Goal: Information Seeking & Learning: Compare options

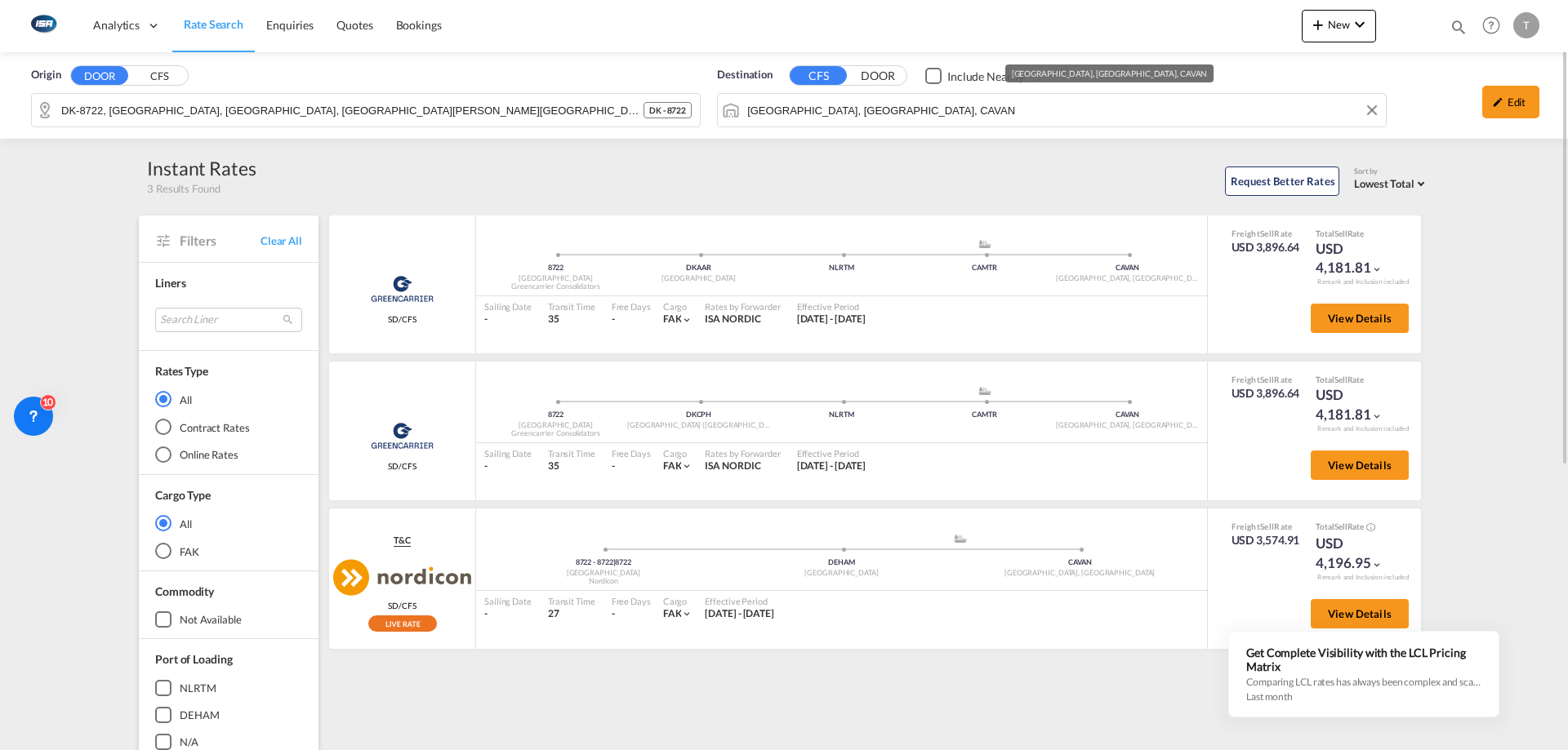
click at [1053, 115] on div "Origin DOOR CFS DK-8722, Båstrup, Gammel Sole, Gesager, Hedenst Skov, Hedensted…" at bounding box center [784, 96] width 1568 height 87
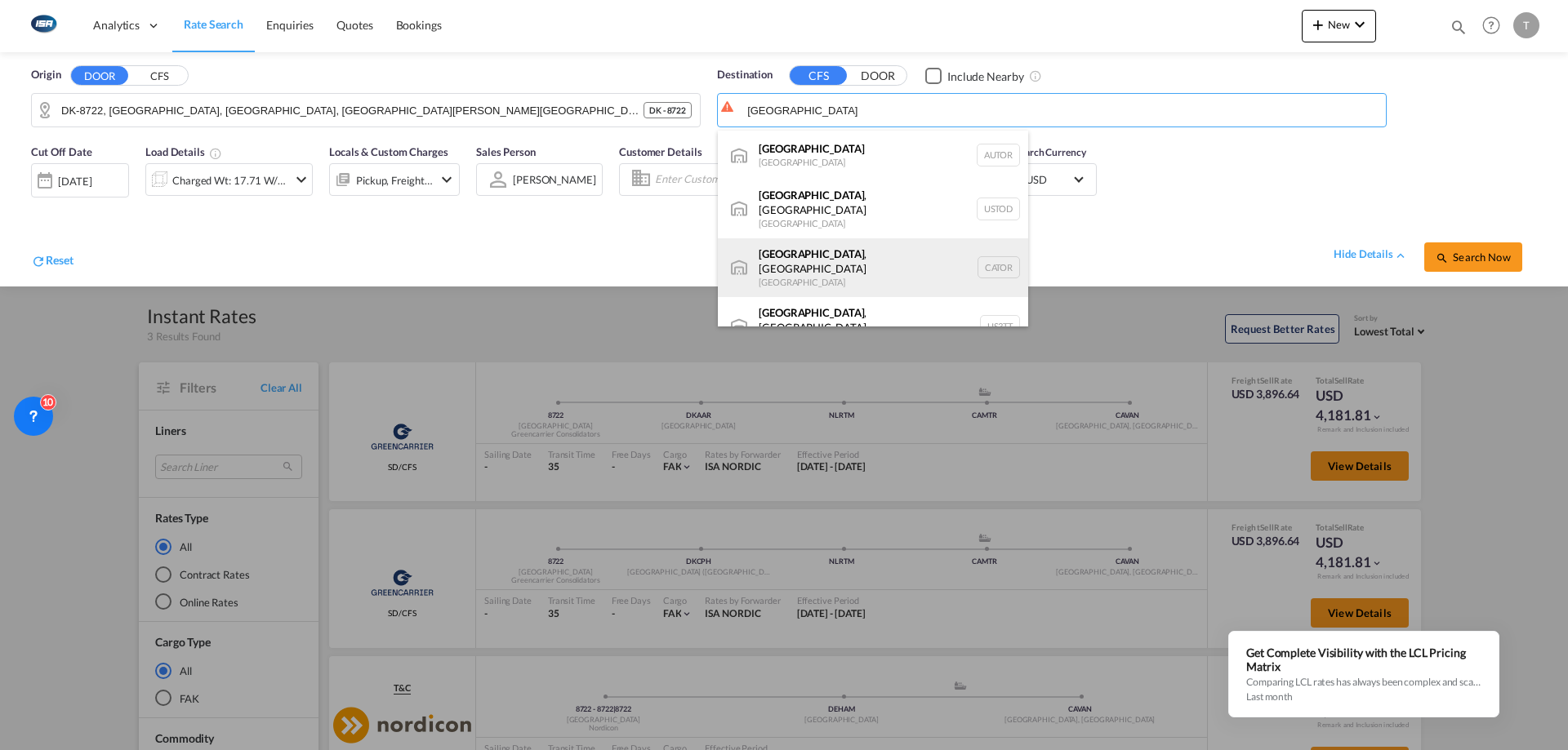
click at [850, 256] on div "Toronto , ON Canada CATOR" at bounding box center [872, 267] width 310 height 59
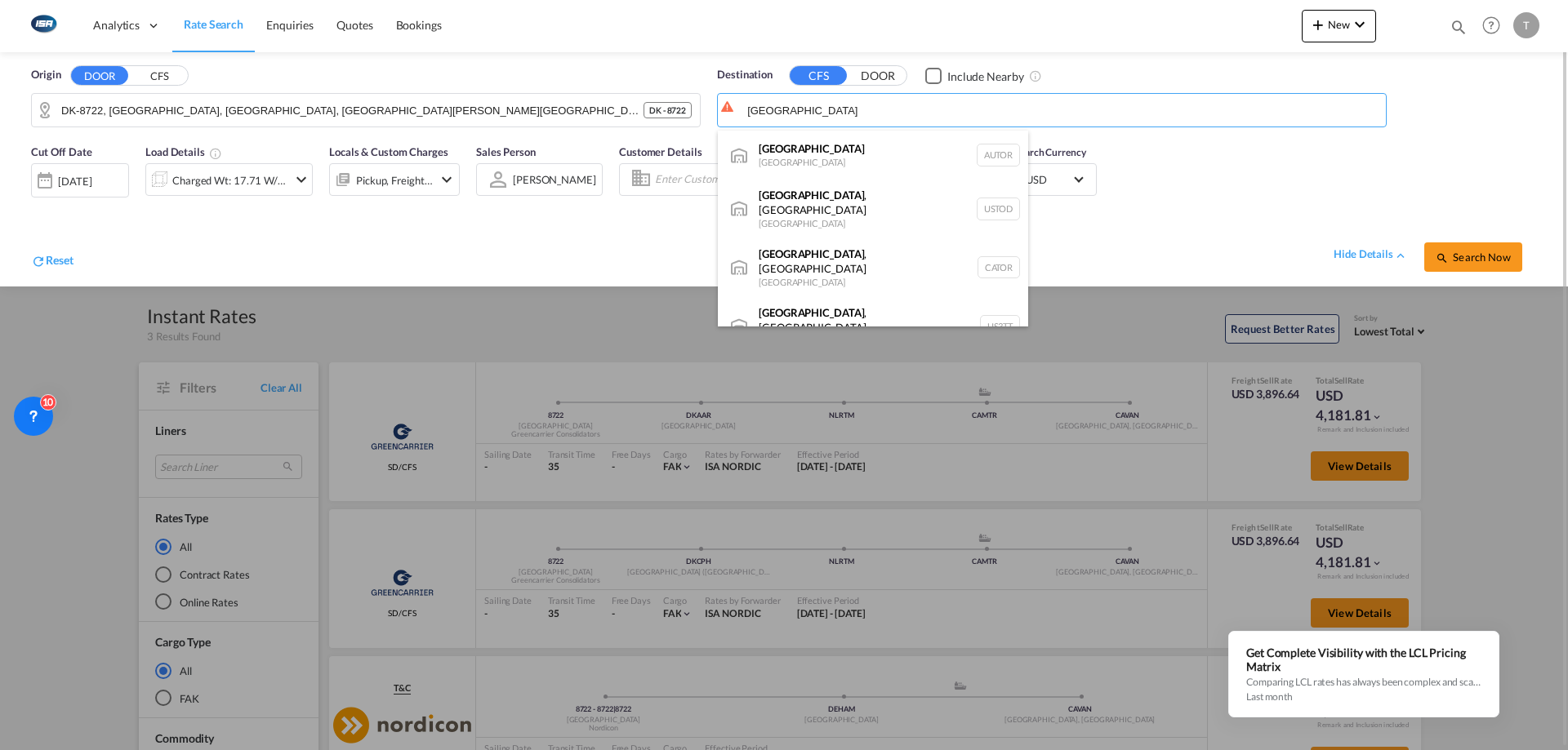
type input "Toronto, ON, CATOR"
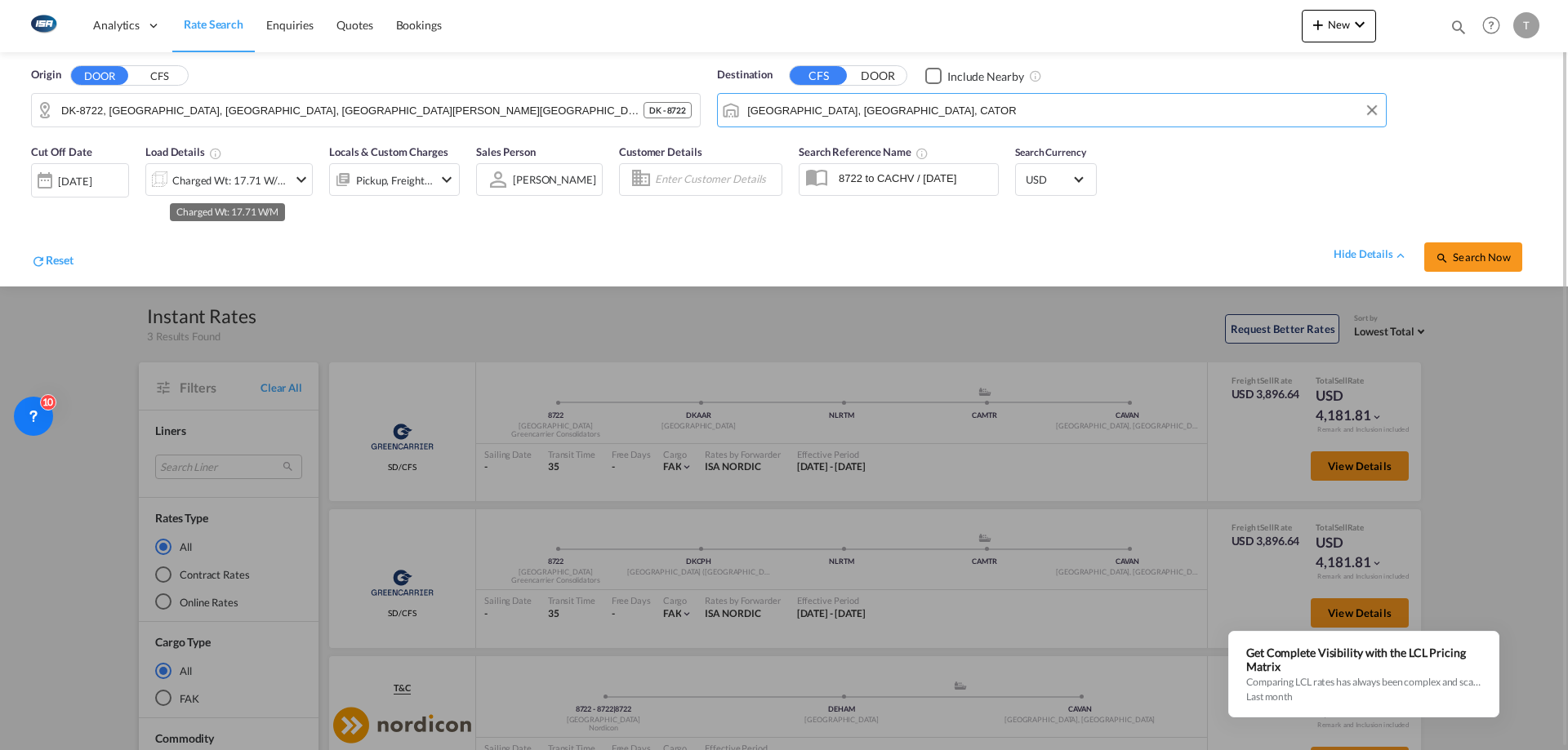
click at [244, 175] on div "Charged Wt: 17.71 W/M" at bounding box center [230, 180] width 115 height 23
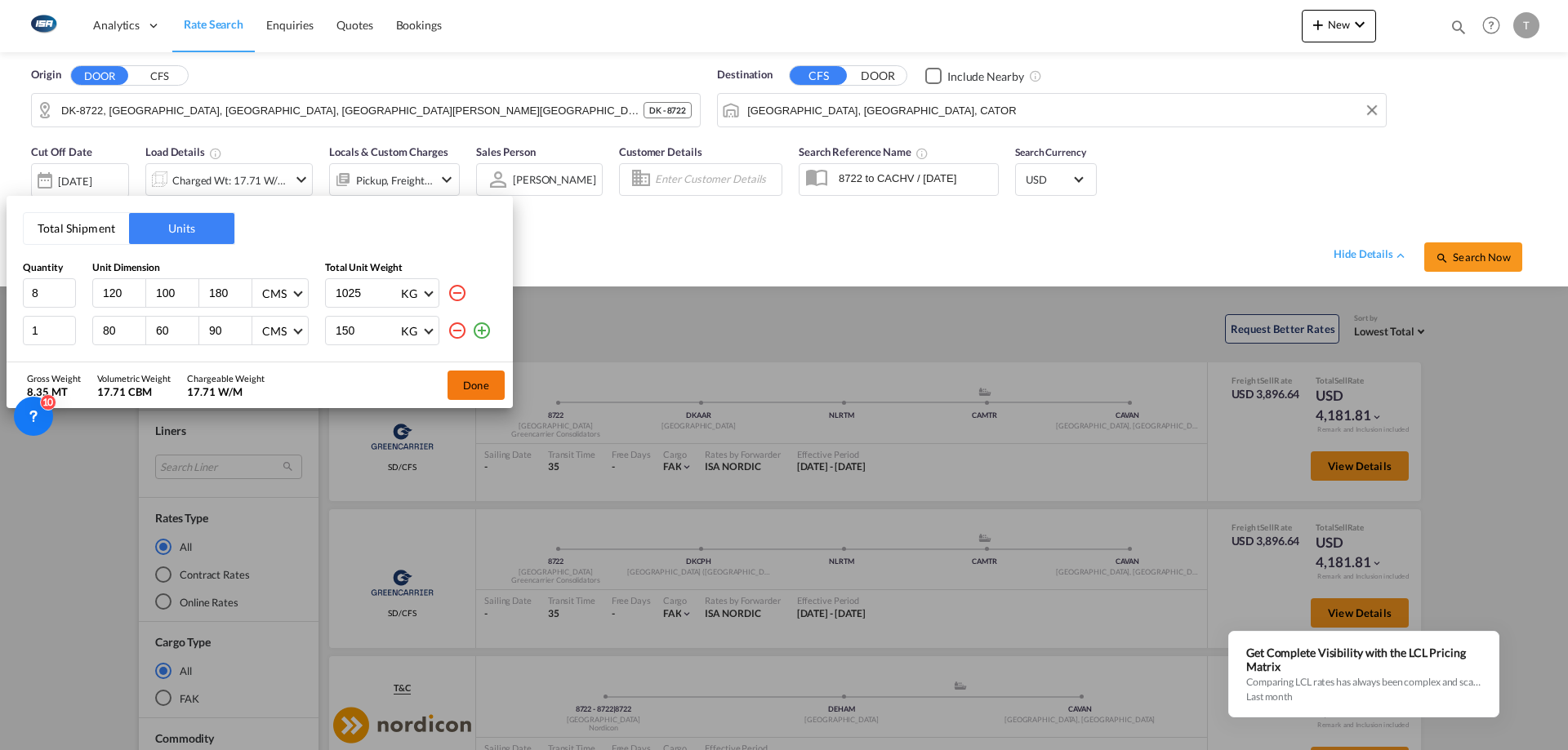
click at [471, 379] on button "Done" at bounding box center [475, 385] width 57 height 30
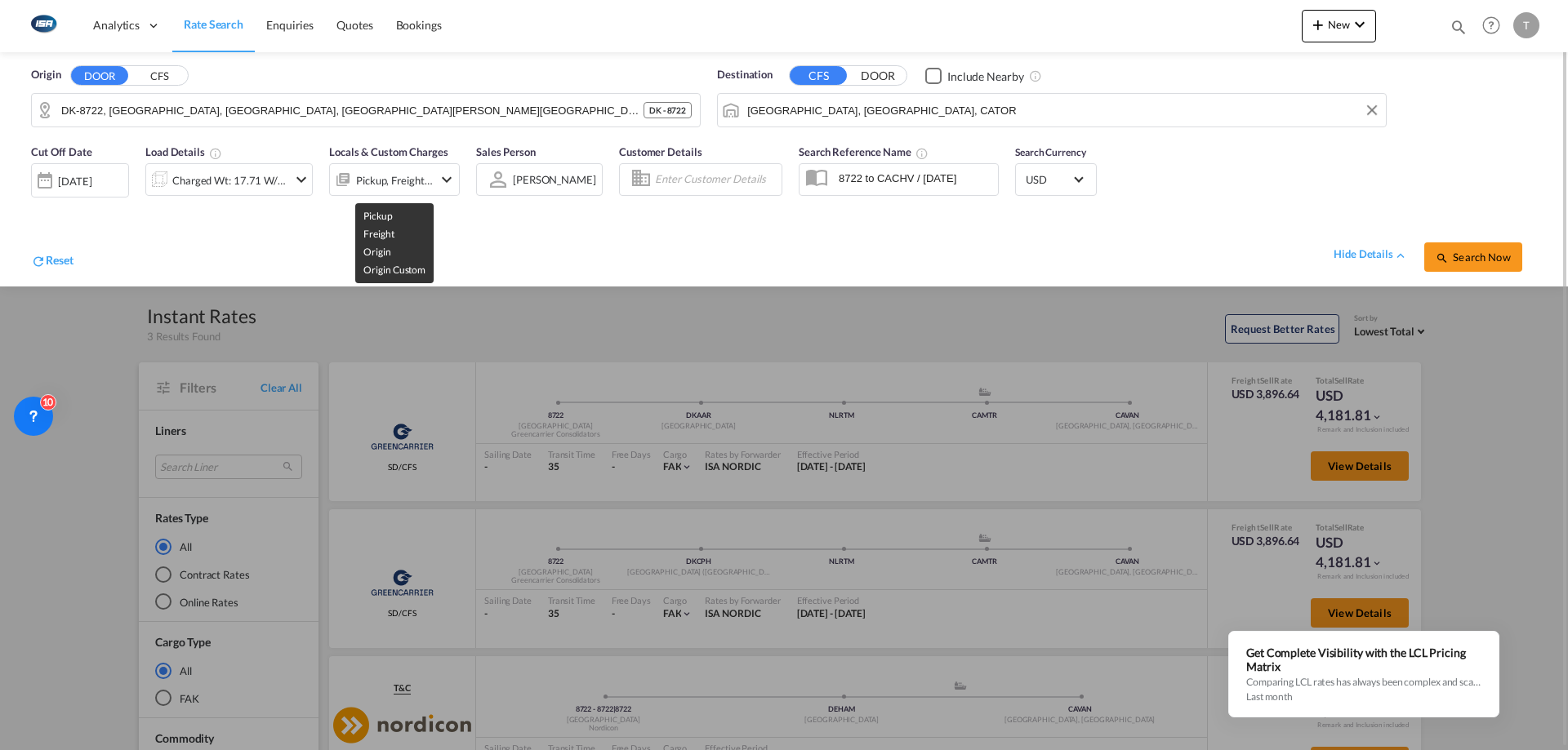
click at [396, 183] on div "Pickup, Freight, Origin, Origin Custom" at bounding box center [394, 180] width 76 height 23
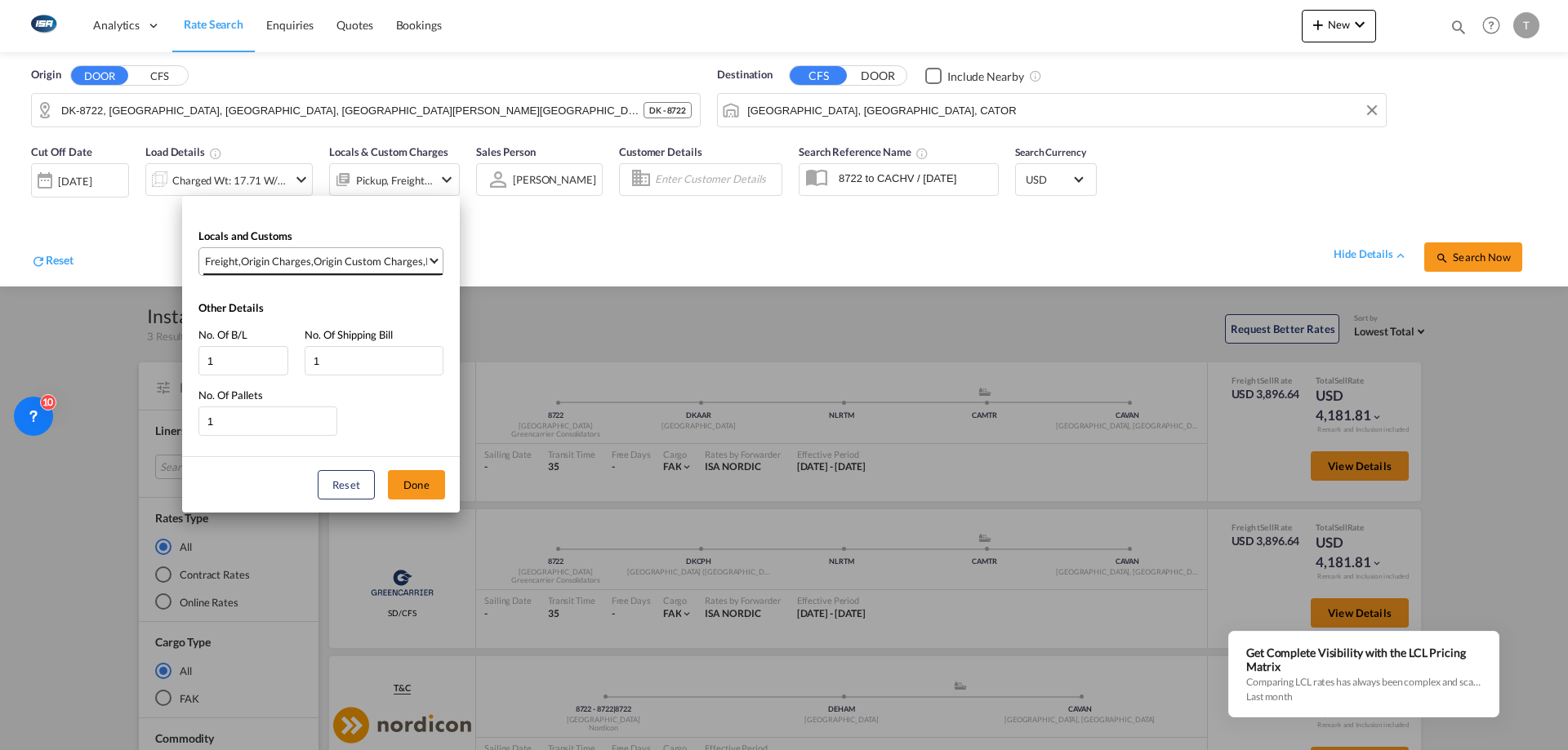
click at [363, 273] on md-select-value "Freight , Origin Charges , Origin Custom Charges , Pickup Charges" at bounding box center [323, 261] width 239 height 27
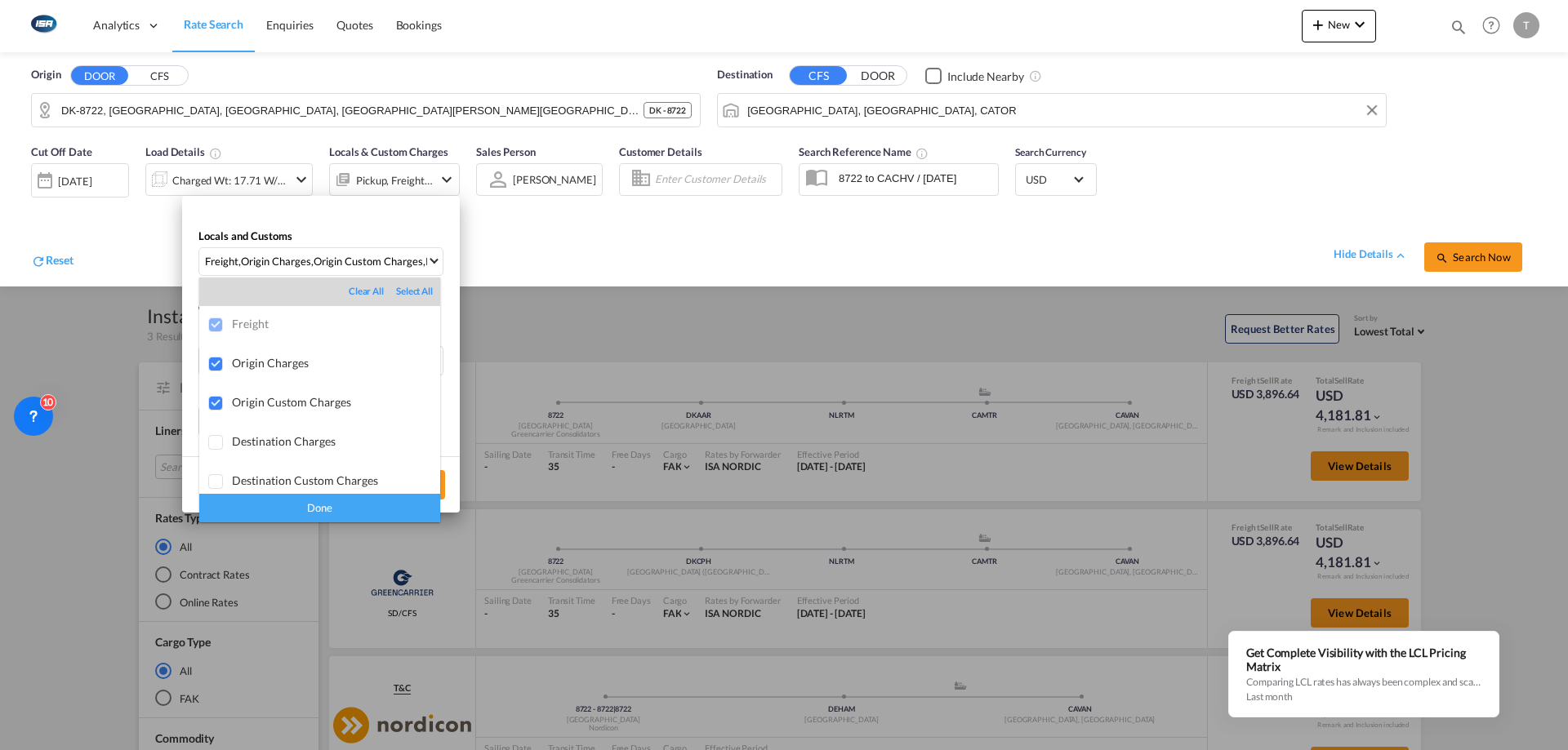
click at [378, 510] on div "Done" at bounding box center [320, 508] width 241 height 29
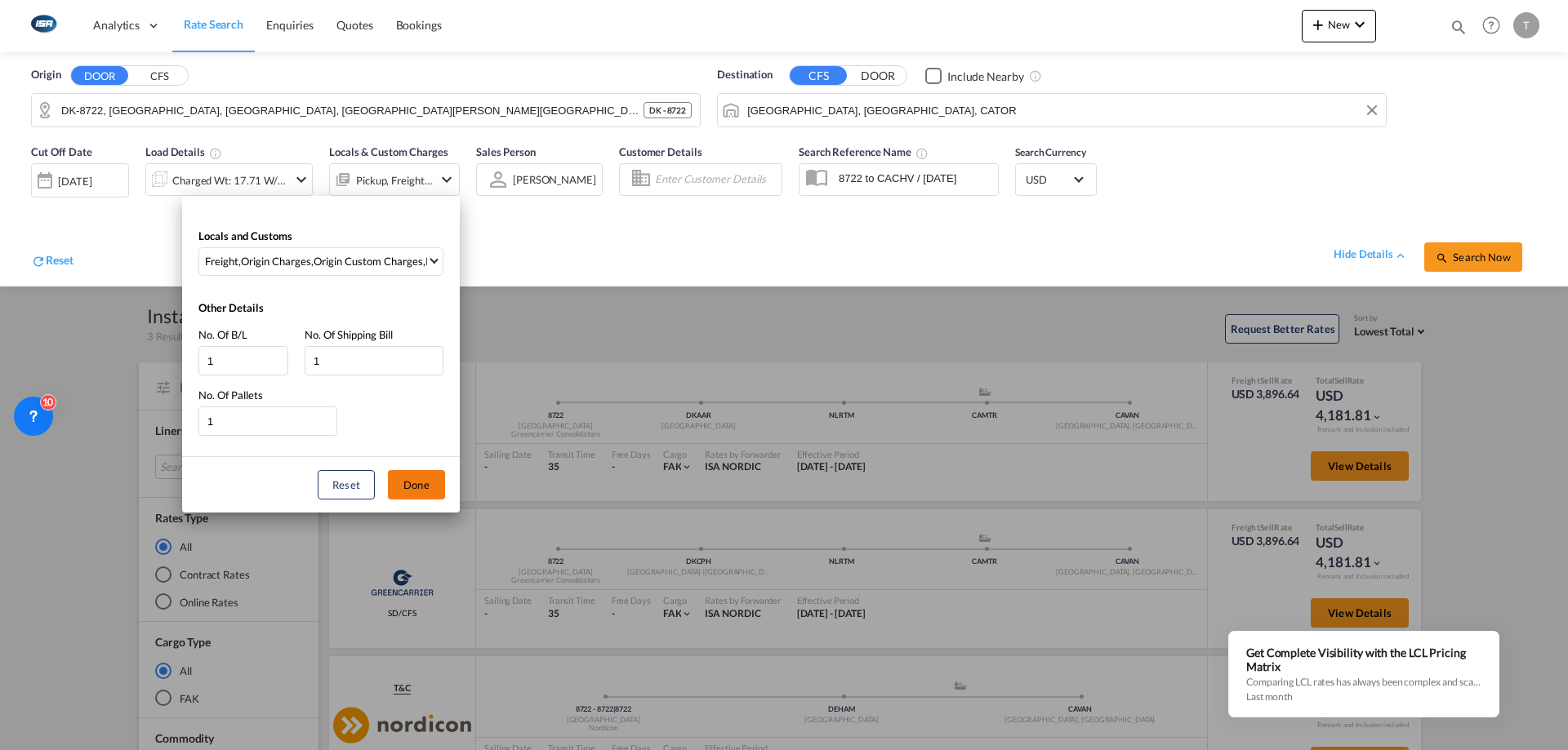
click at [424, 484] on button "Done" at bounding box center [416, 484] width 57 height 30
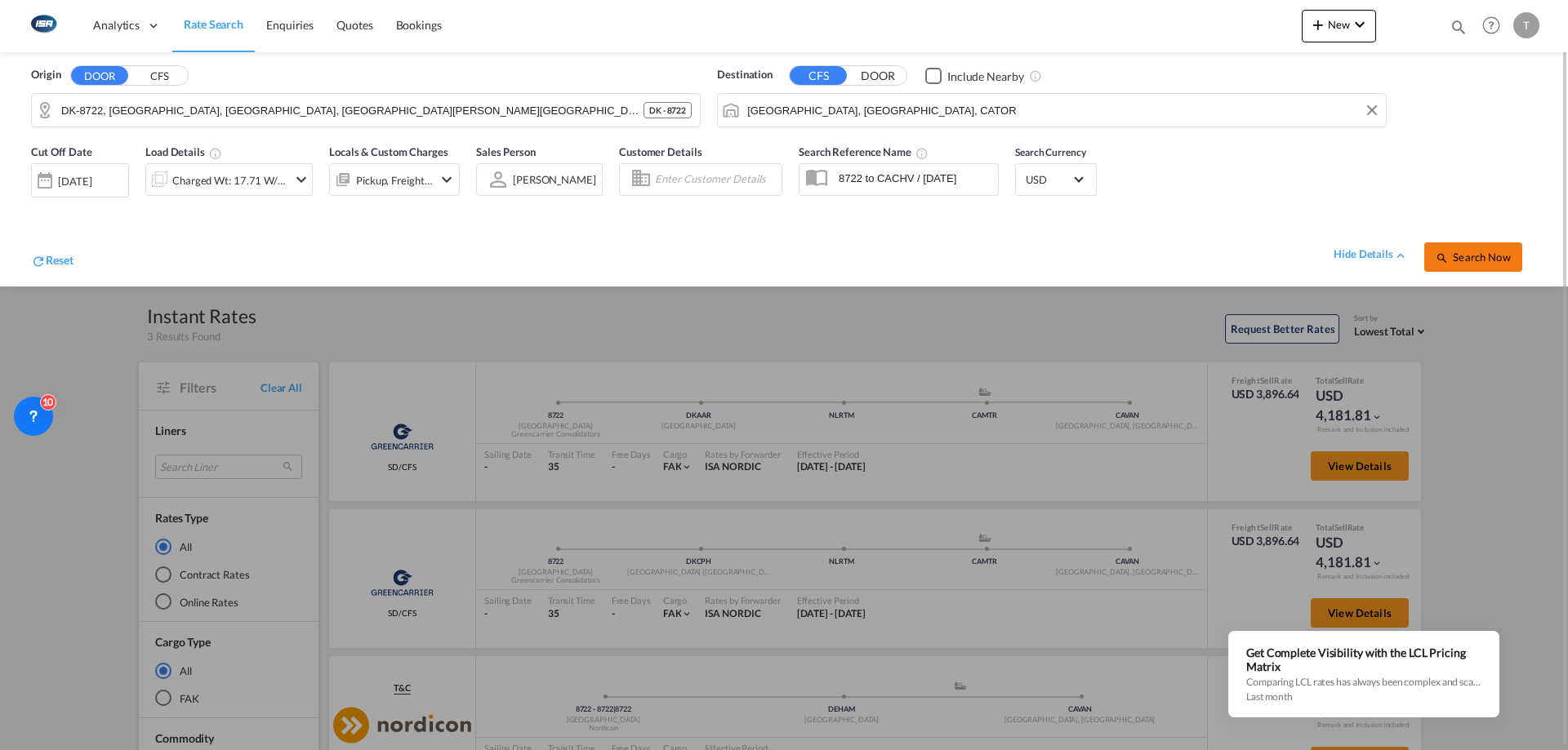
click at [1449, 255] on span "Search Now" at bounding box center [1473, 256] width 75 height 13
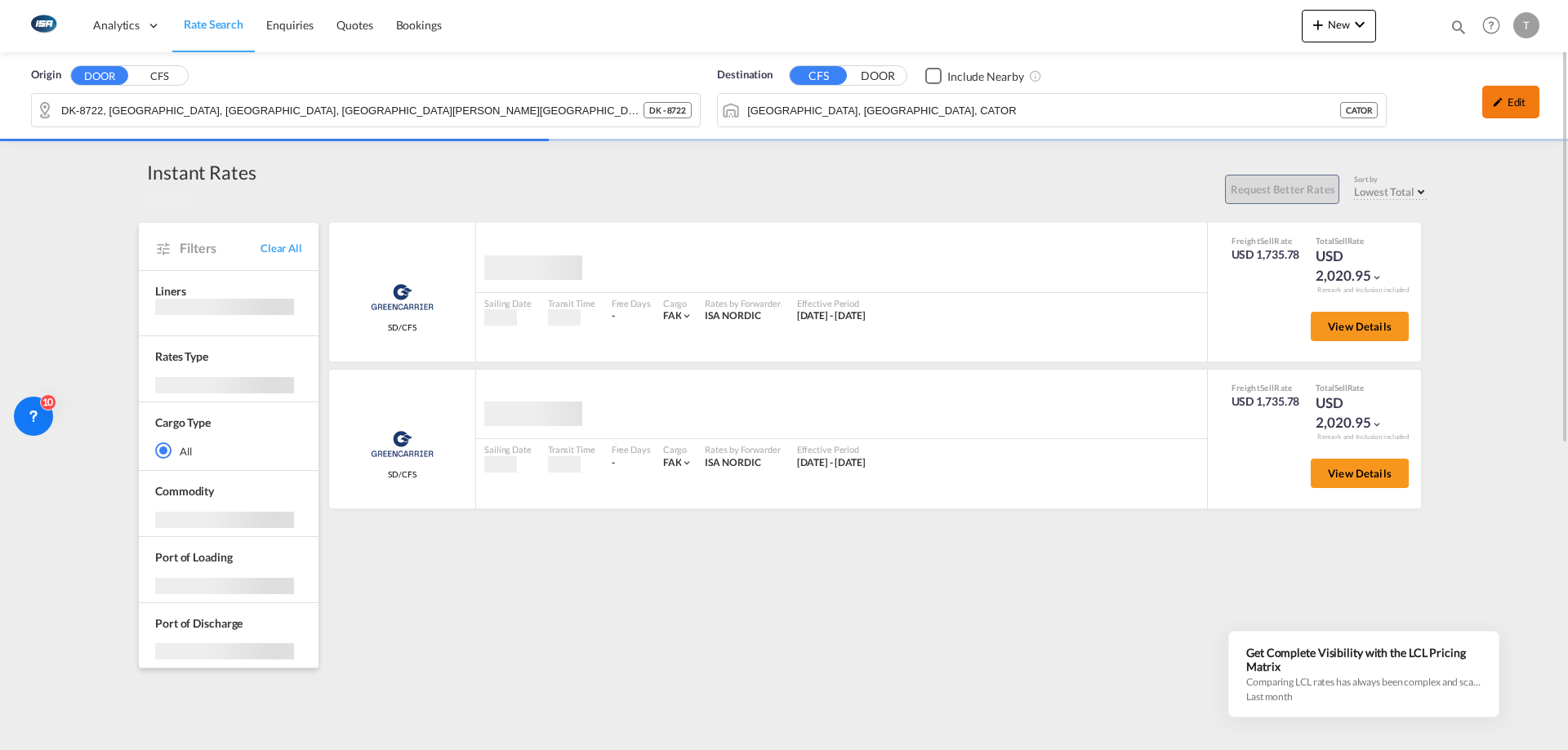
click at [1498, 117] on div "Edit" at bounding box center [1510, 102] width 57 height 32
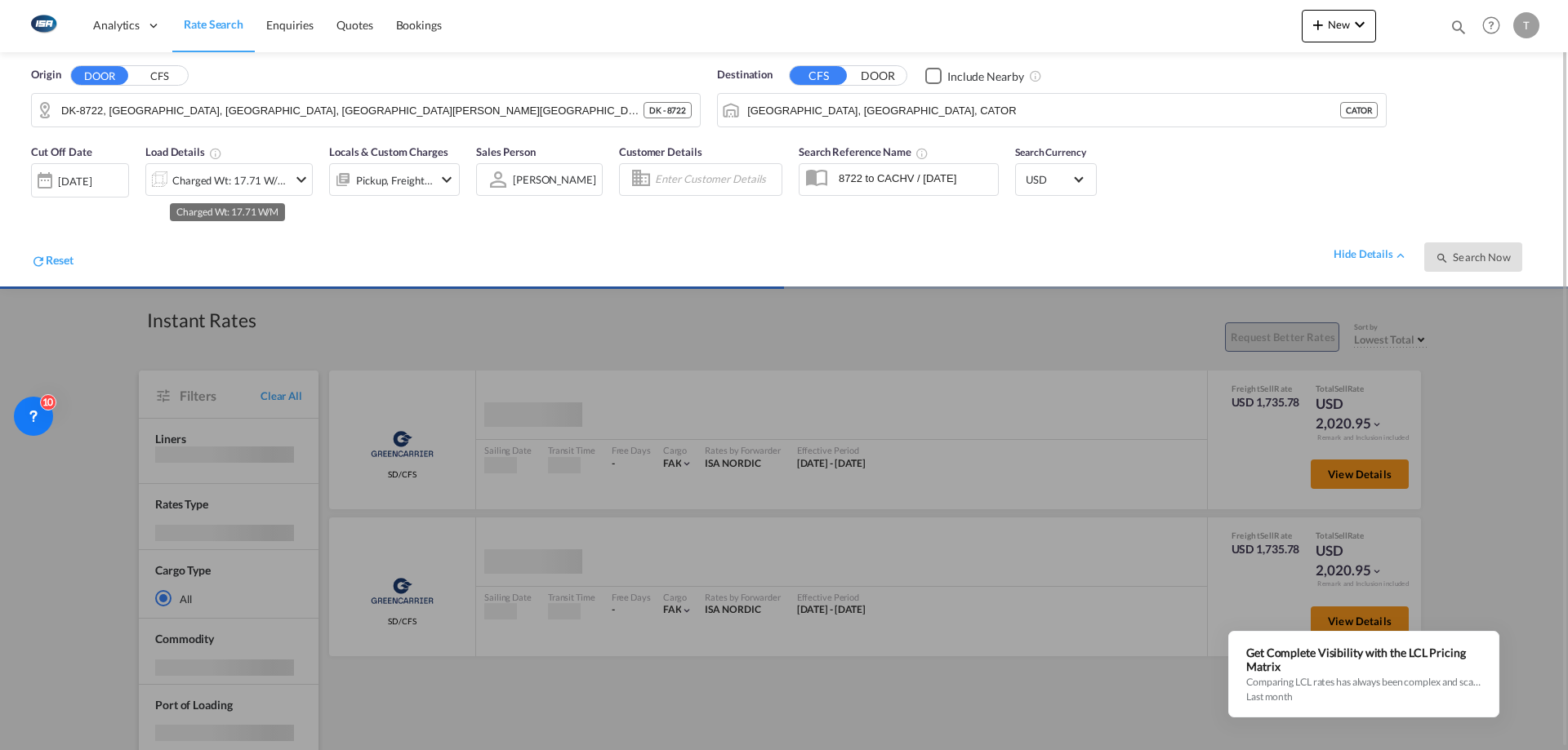
click at [265, 178] on div "Charged Wt: 17.71 W/M" at bounding box center [230, 180] width 115 height 23
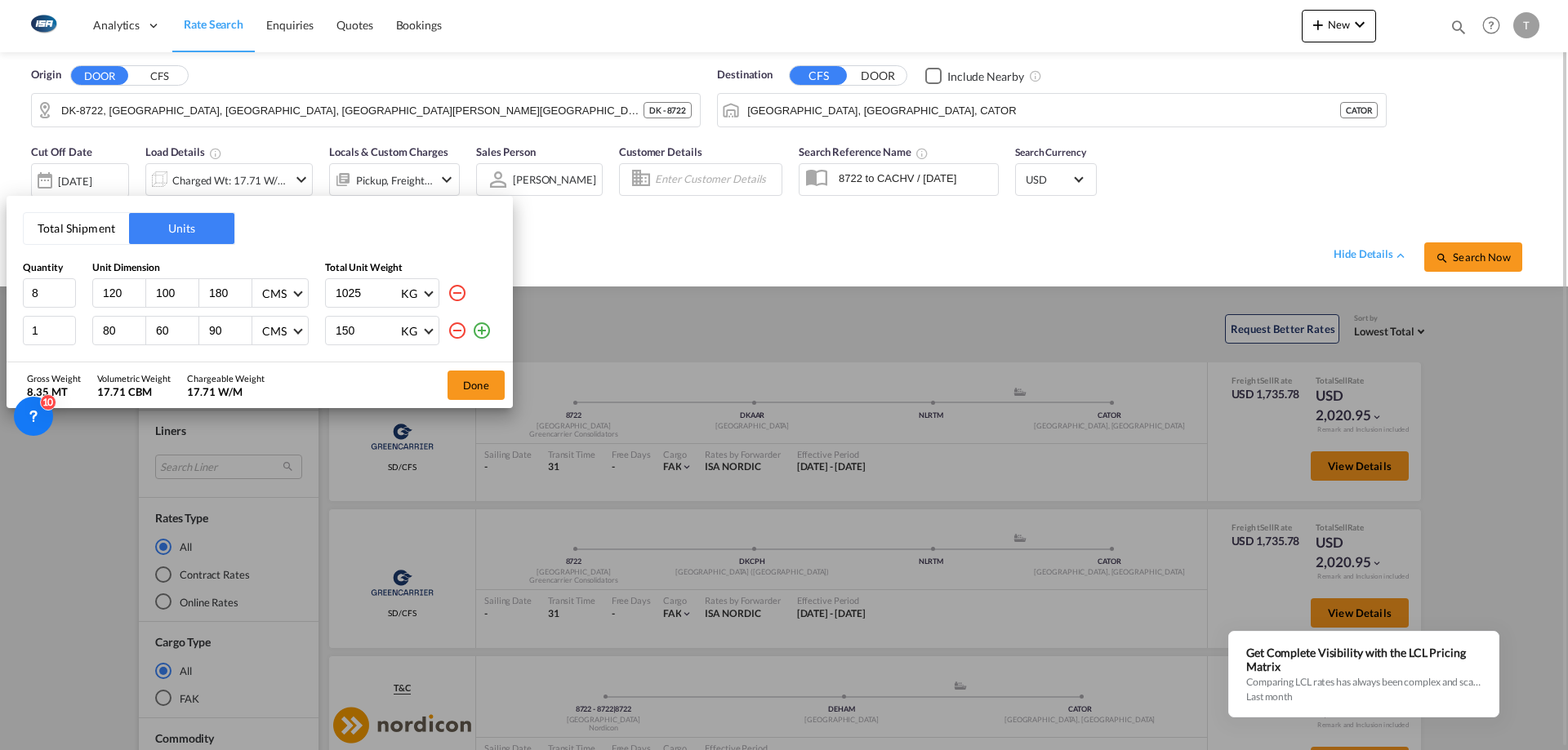
click at [1035, 515] on div "Total Shipment Units Quantity Unit Dimension Total Unit Weight 8 120 100 180 CM…" at bounding box center [784, 375] width 1568 height 750
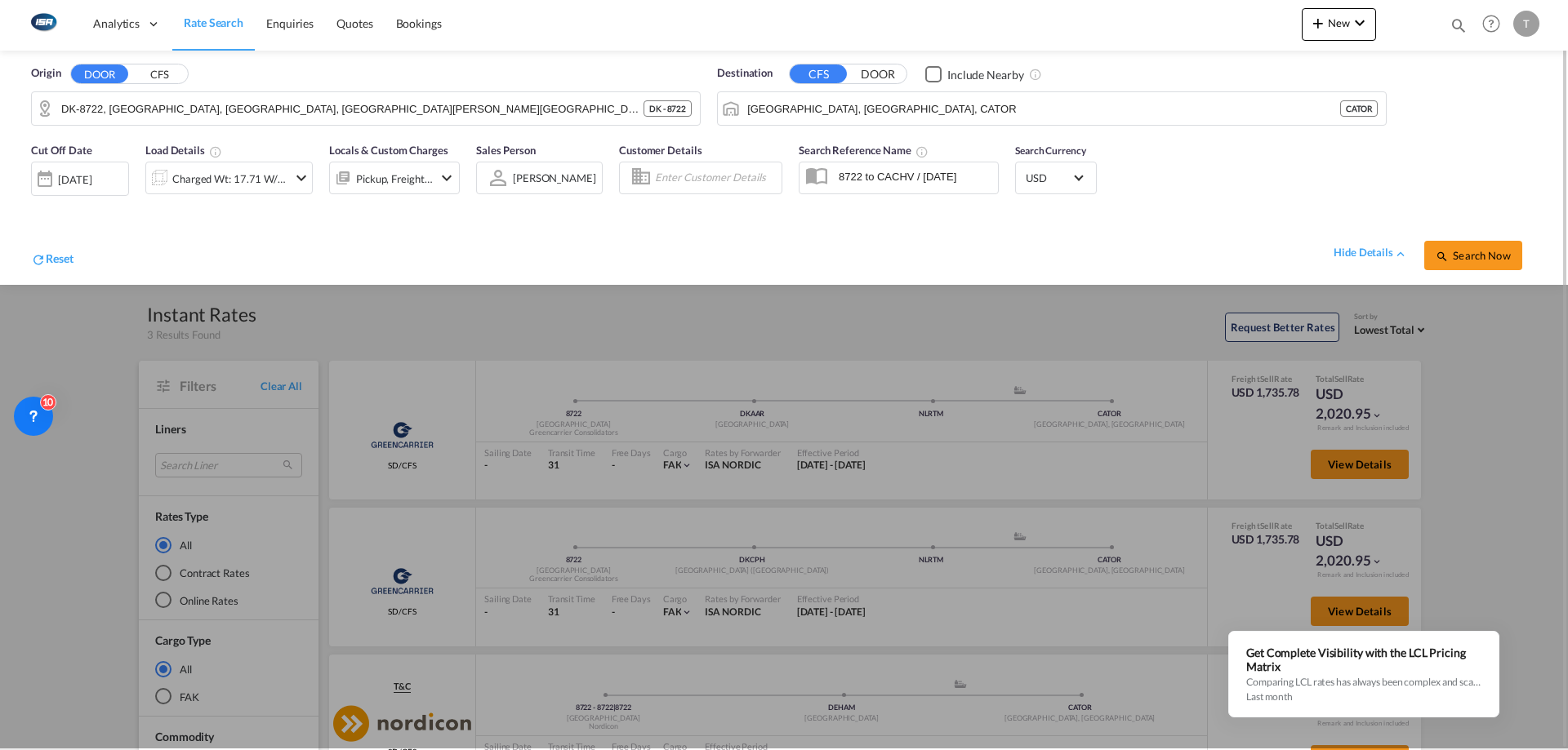
click at [1065, 498] on div at bounding box center [784, 373] width 1568 height 750
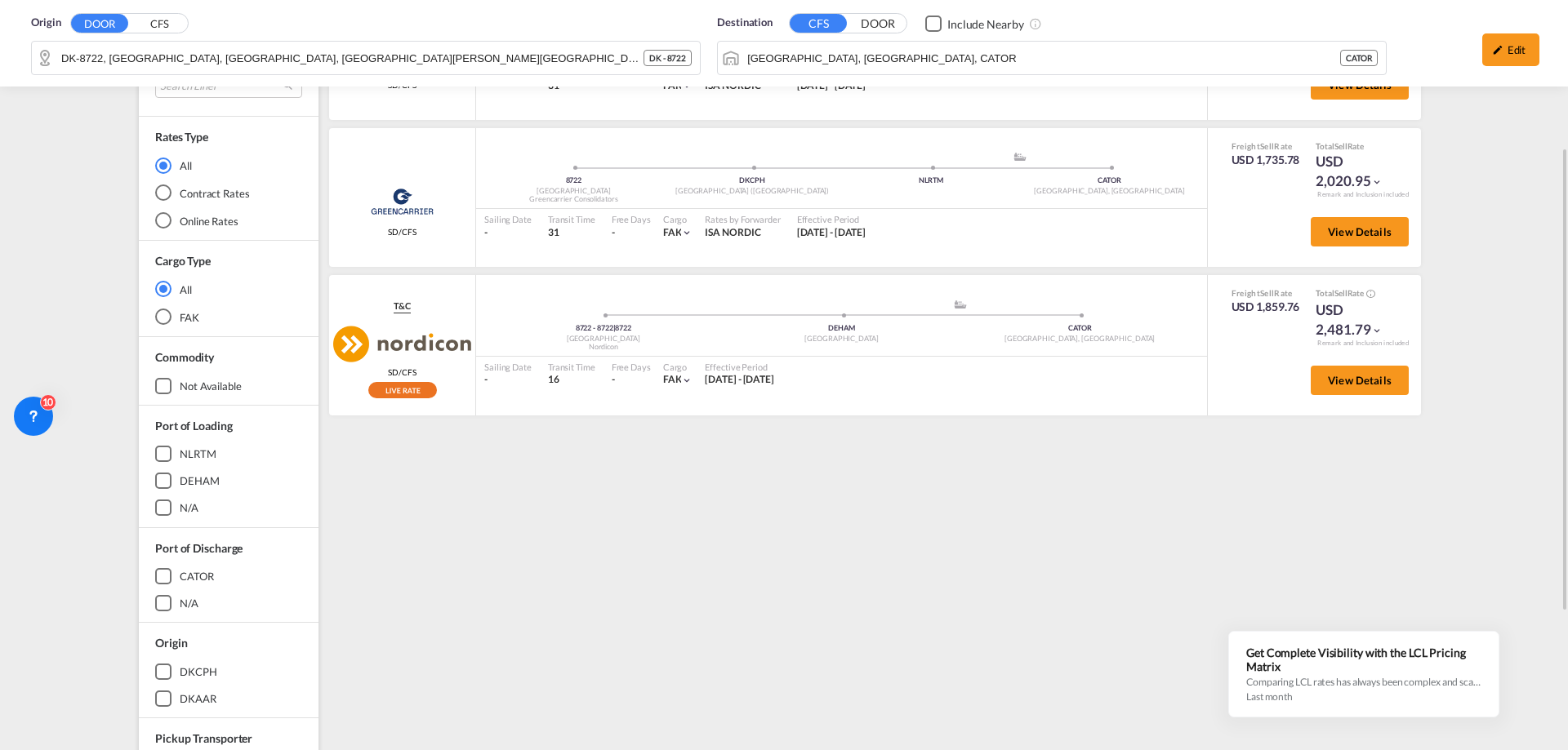
scroll to position [233, 0]
click at [215, 53] on div "Origin DOOR CFS DK-8722, Båstrup, Gammel Sole, Gesager, Hedenst Skov, Hedensted…" at bounding box center [784, 43] width 1535 height 87
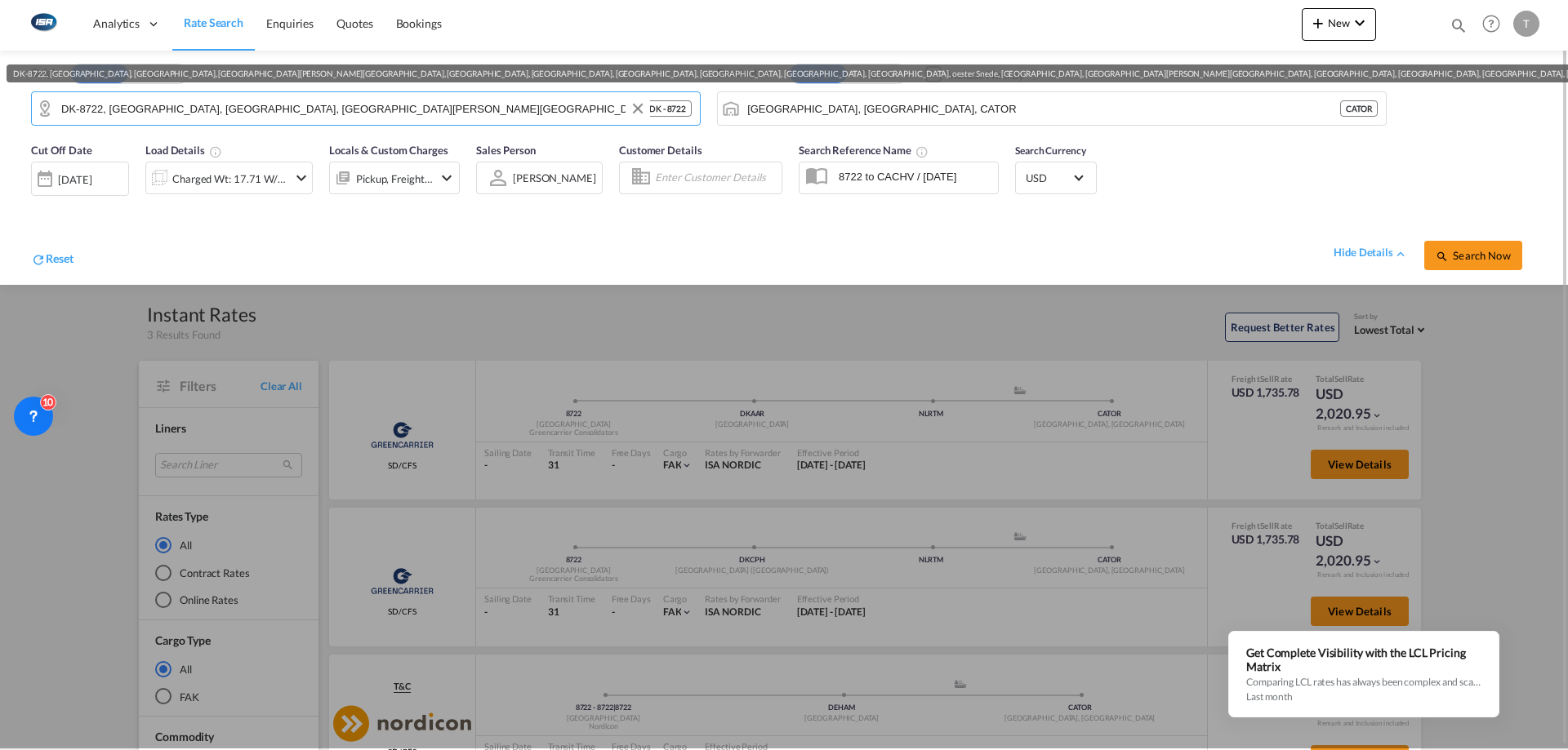
click at [256, 59] on div "Origin DOOR CFS DK-8722, Båstrup, Gammel Sole, Gesager, Hedenst Skov, Hedensted…" at bounding box center [366, 95] width 686 height 76
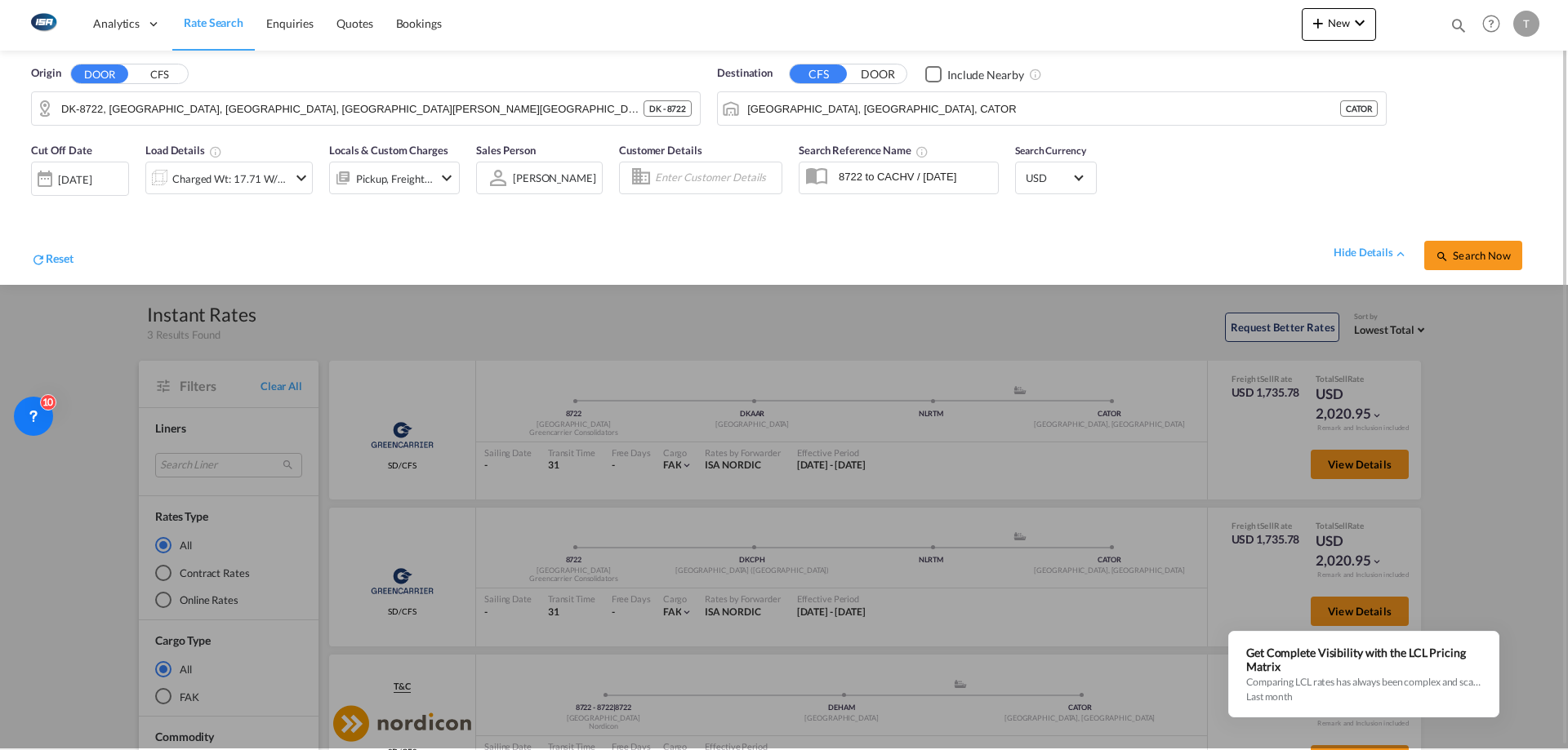
scroll to position [0, 0]
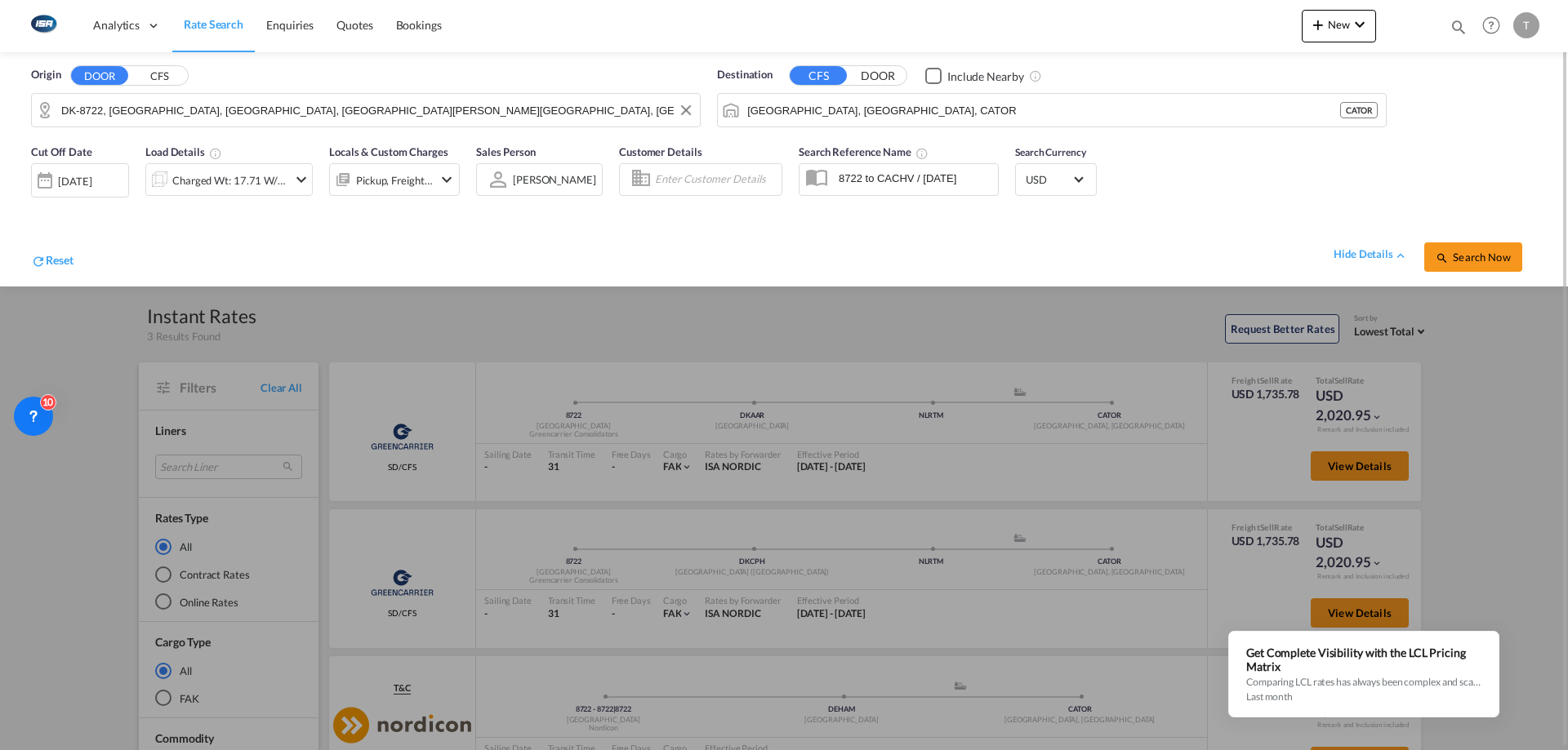
click at [331, 114] on input "DK-8722, Båstrup, Gammel Sole, Gesager, Hedenst Skov, Hedensted, Hedensted Skov…" at bounding box center [376, 109] width 630 height 25
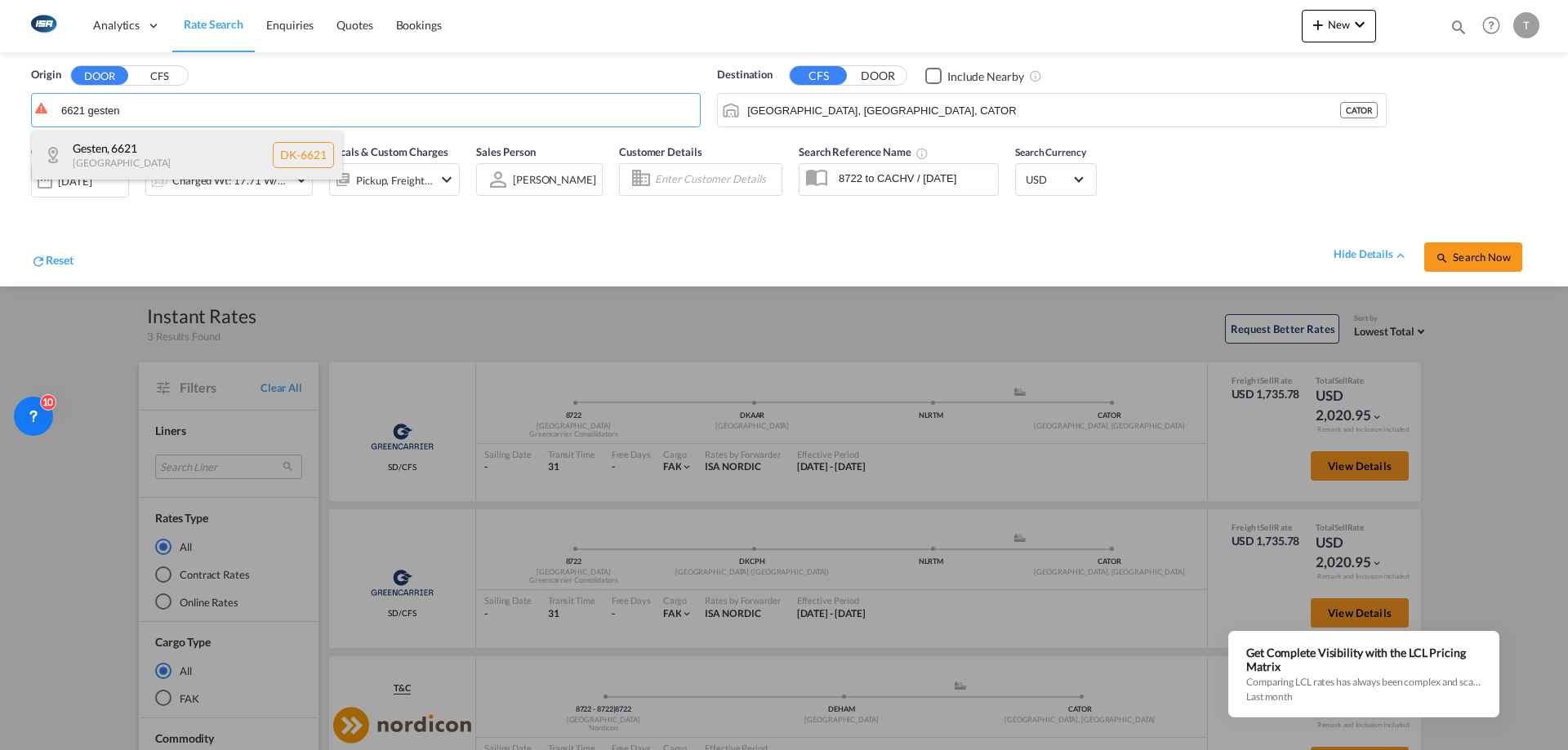
click at [211, 151] on div "Gesten , 6621 Denmark DK-6621" at bounding box center [187, 155] width 310 height 49
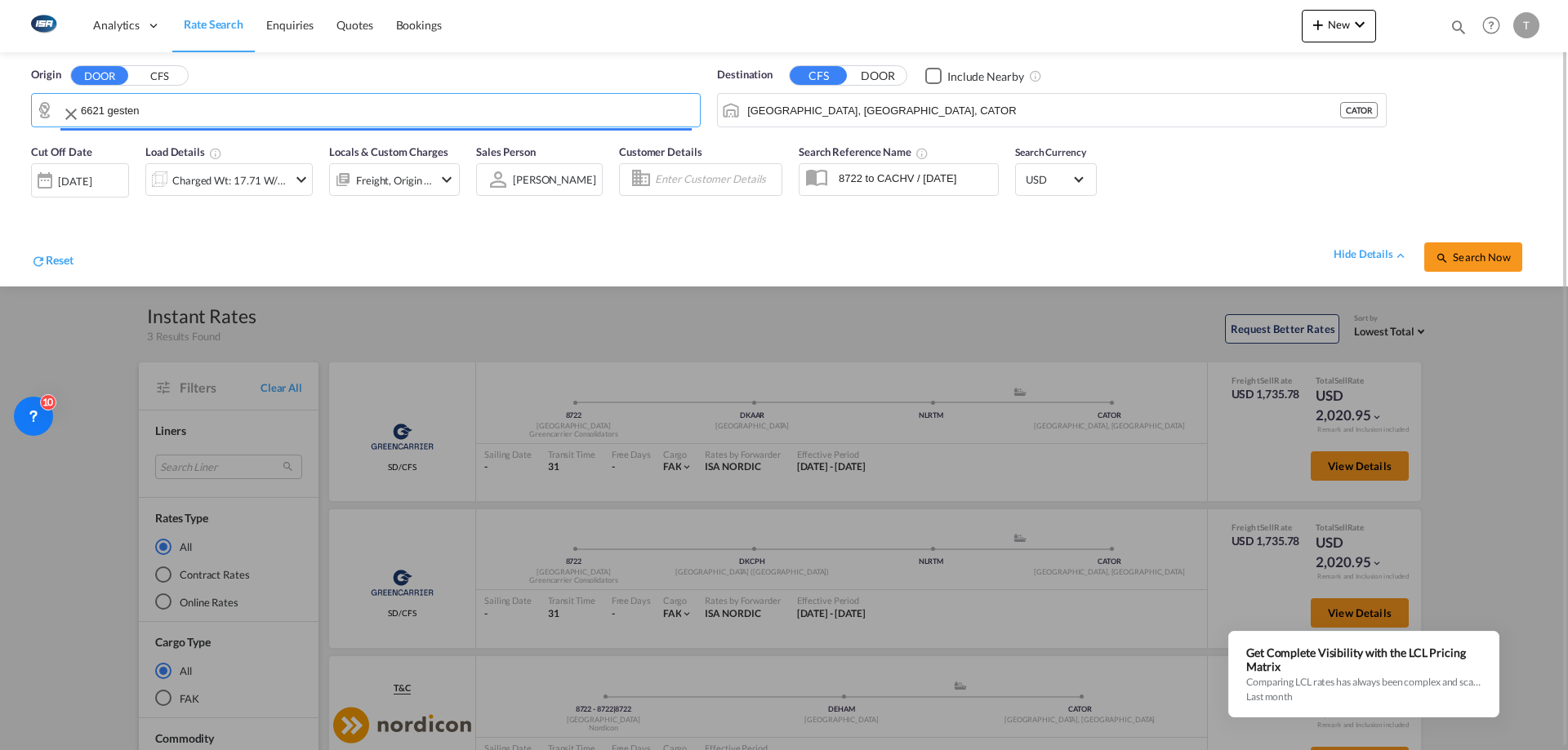
type input "DK-6621, Gesten"
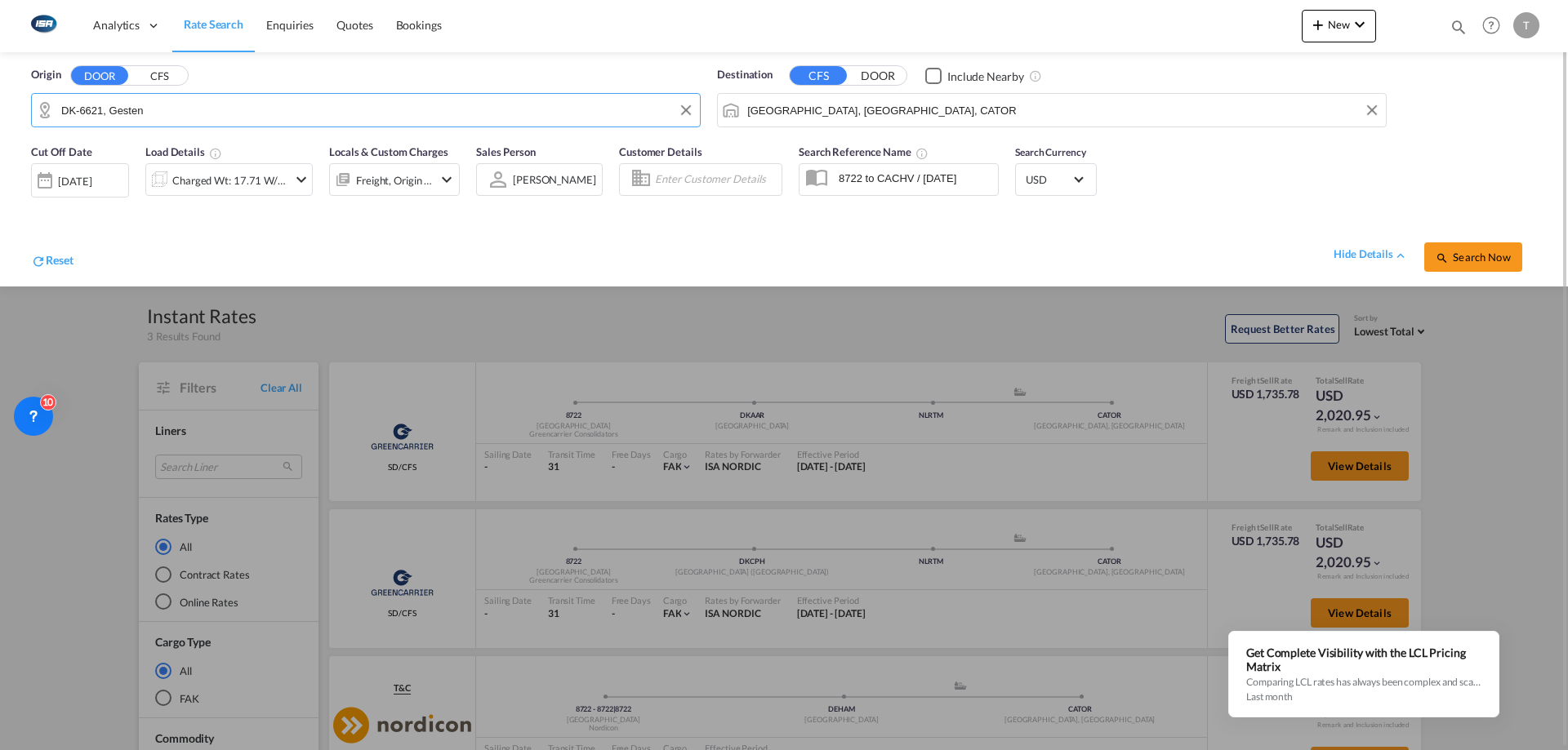
click at [857, 120] on input "Toronto, ON, CATOR" at bounding box center [1062, 109] width 630 height 25
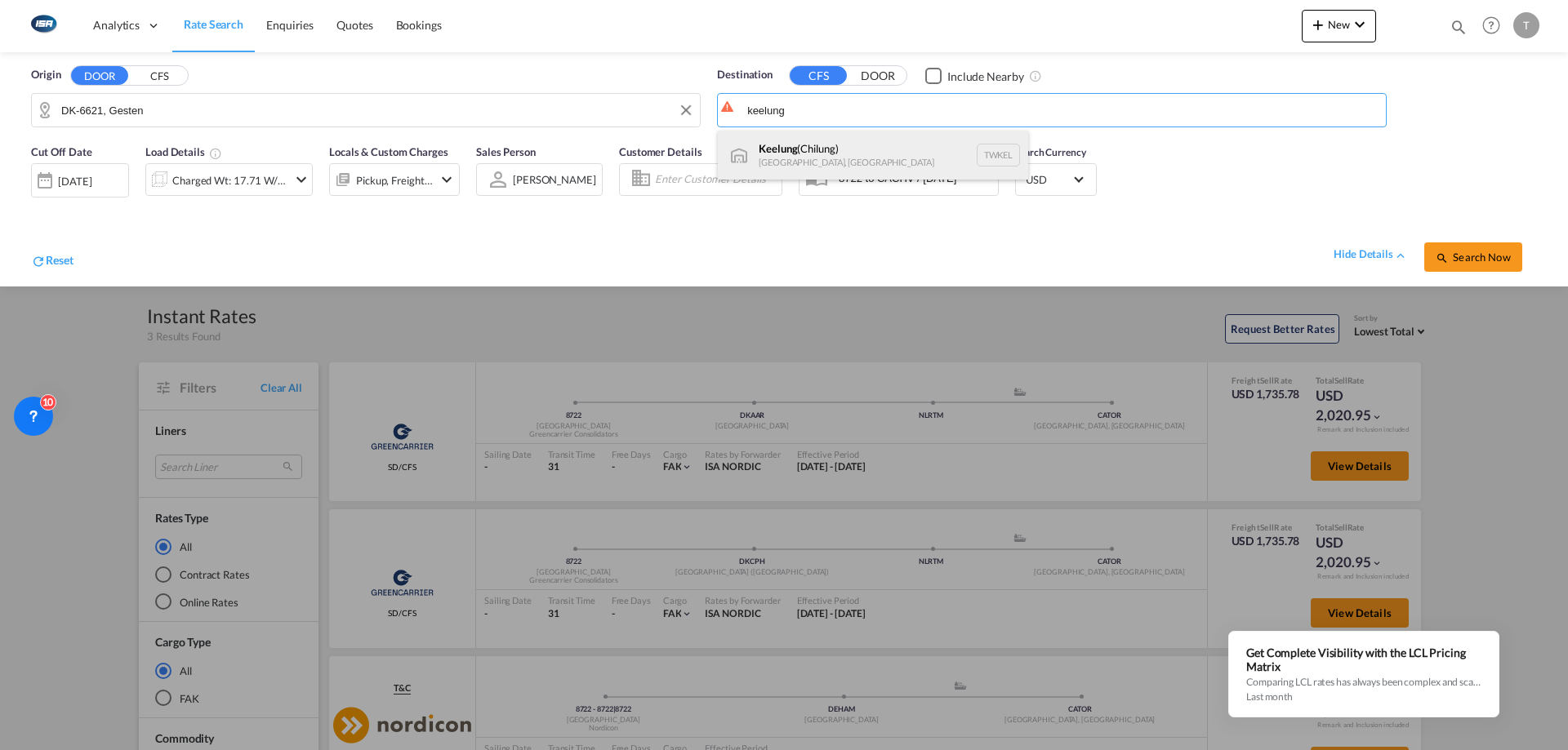
click at [853, 154] on div "Keelung (Chilung) Taiwan, Province of China TWKEL" at bounding box center [872, 155] width 310 height 49
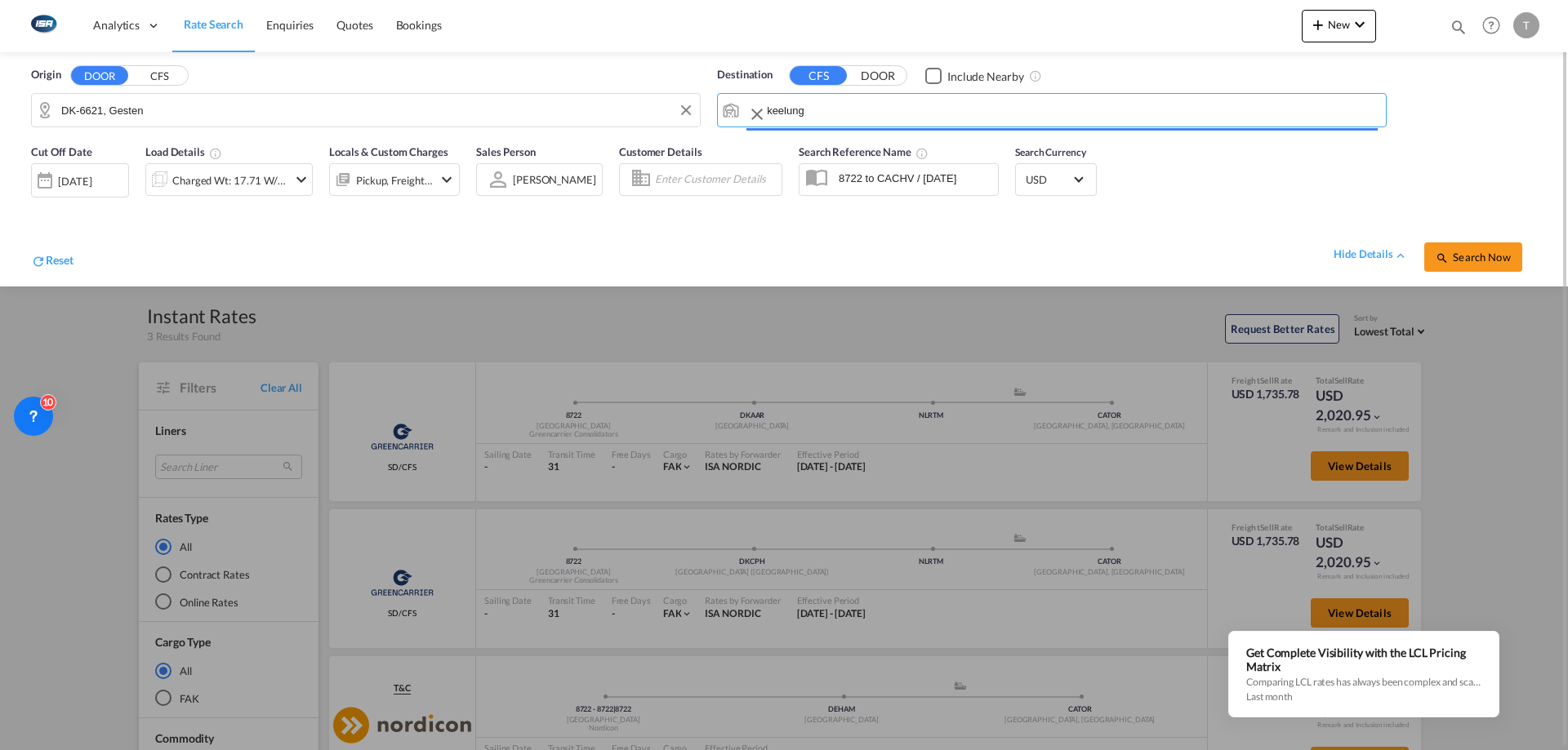
type input "Keelung (Chilung), TWKEL"
click at [261, 178] on div "Charged Wt: 17.71 W/M" at bounding box center [230, 180] width 115 height 23
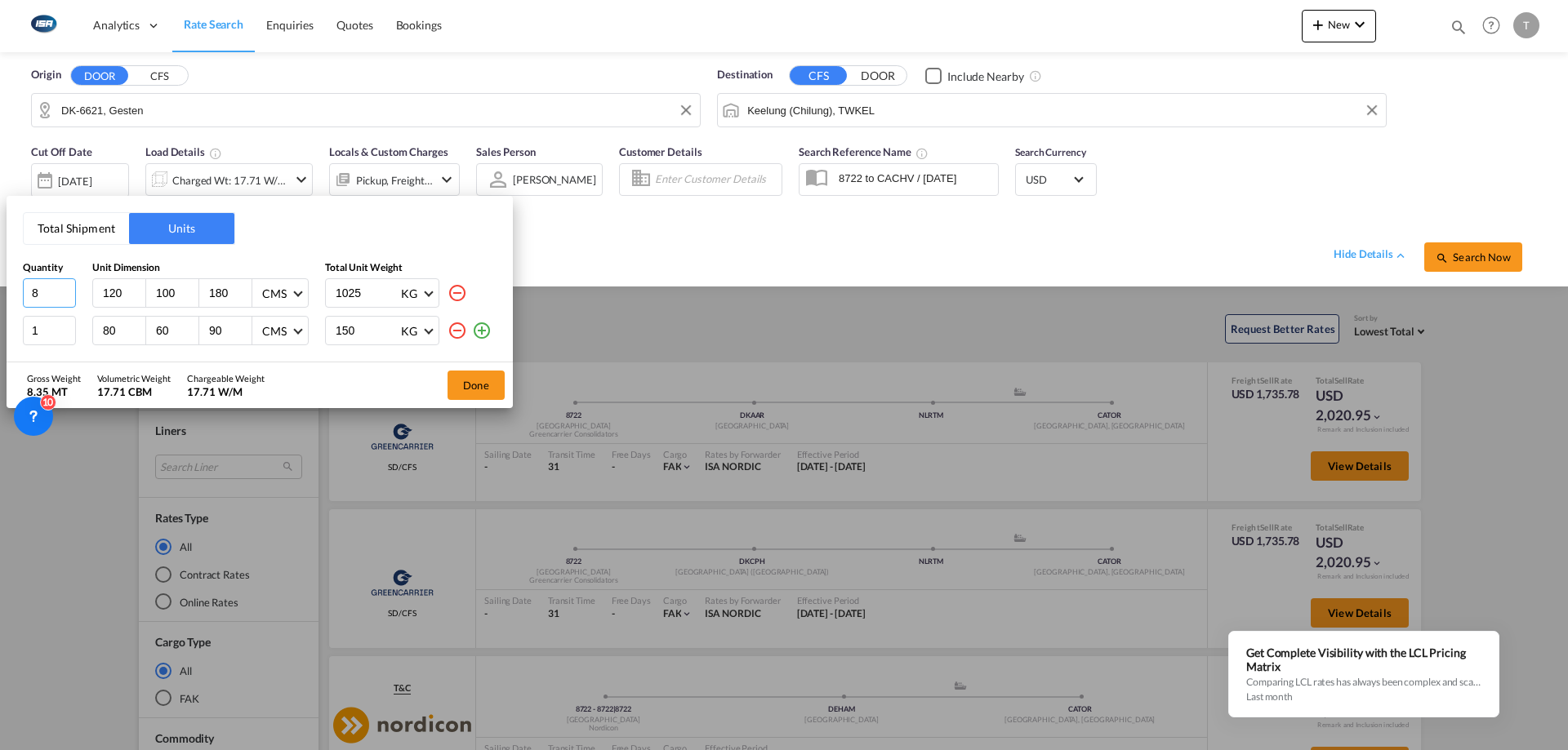
drag, startPoint x: 43, startPoint y: 294, endPoint x: 25, endPoint y: 294, distance: 18.0
click at [25, 294] on input "8" at bounding box center [49, 293] width 53 height 30
click at [459, 330] on md-icon "icon-minus-circle-outline" at bounding box center [457, 330] width 20 height 20
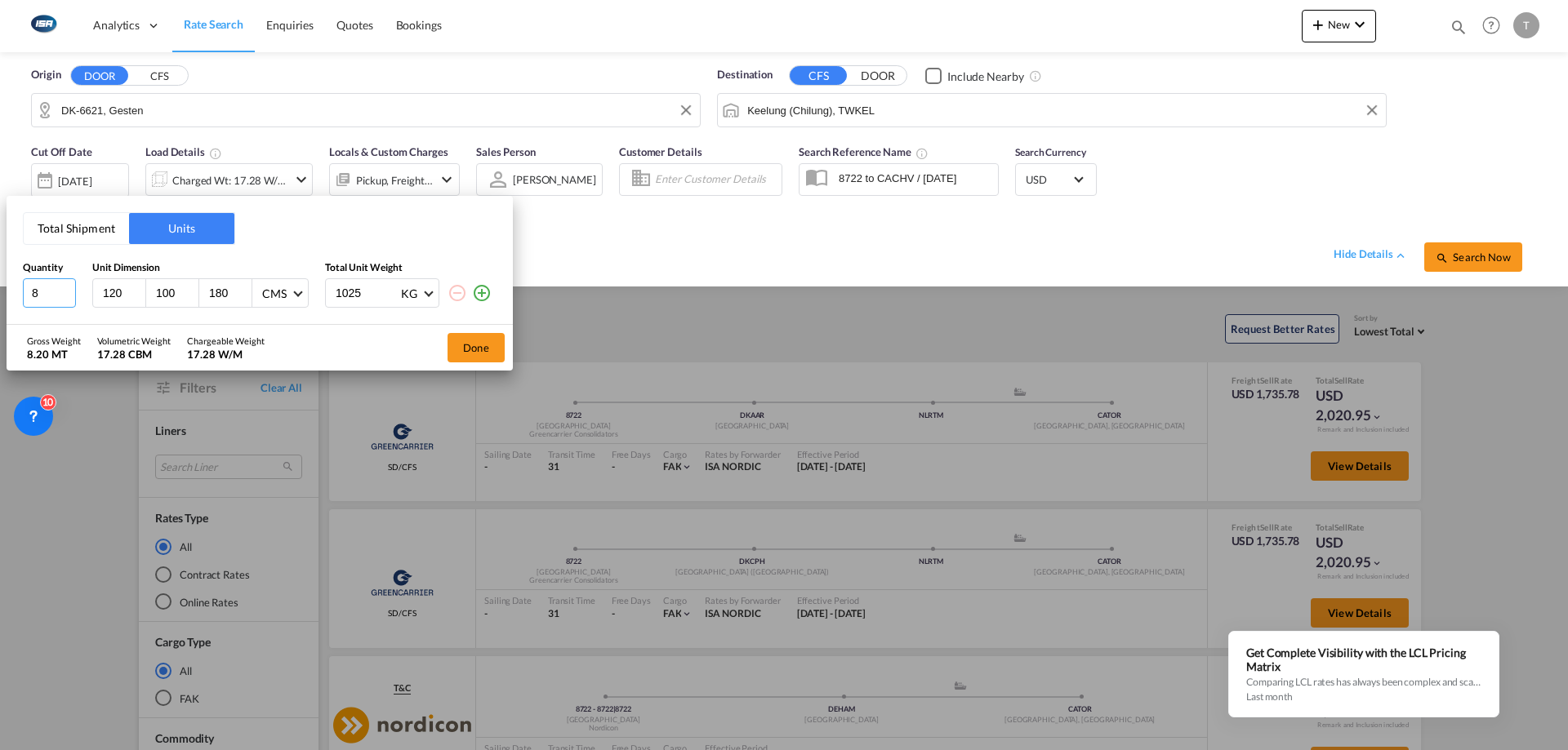
drag, startPoint x: 43, startPoint y: 286, endPoint x: 12, endPoint y: 299, distance: 33.6
click at [6, 294] on div "Total Shipment Units Quantity Unit Dimension Total Unit Weight 8 120 100 180 CM…" at bounding box center [784, 375] width 1568 height 750
type input "1"
type input "120"
type input "100"
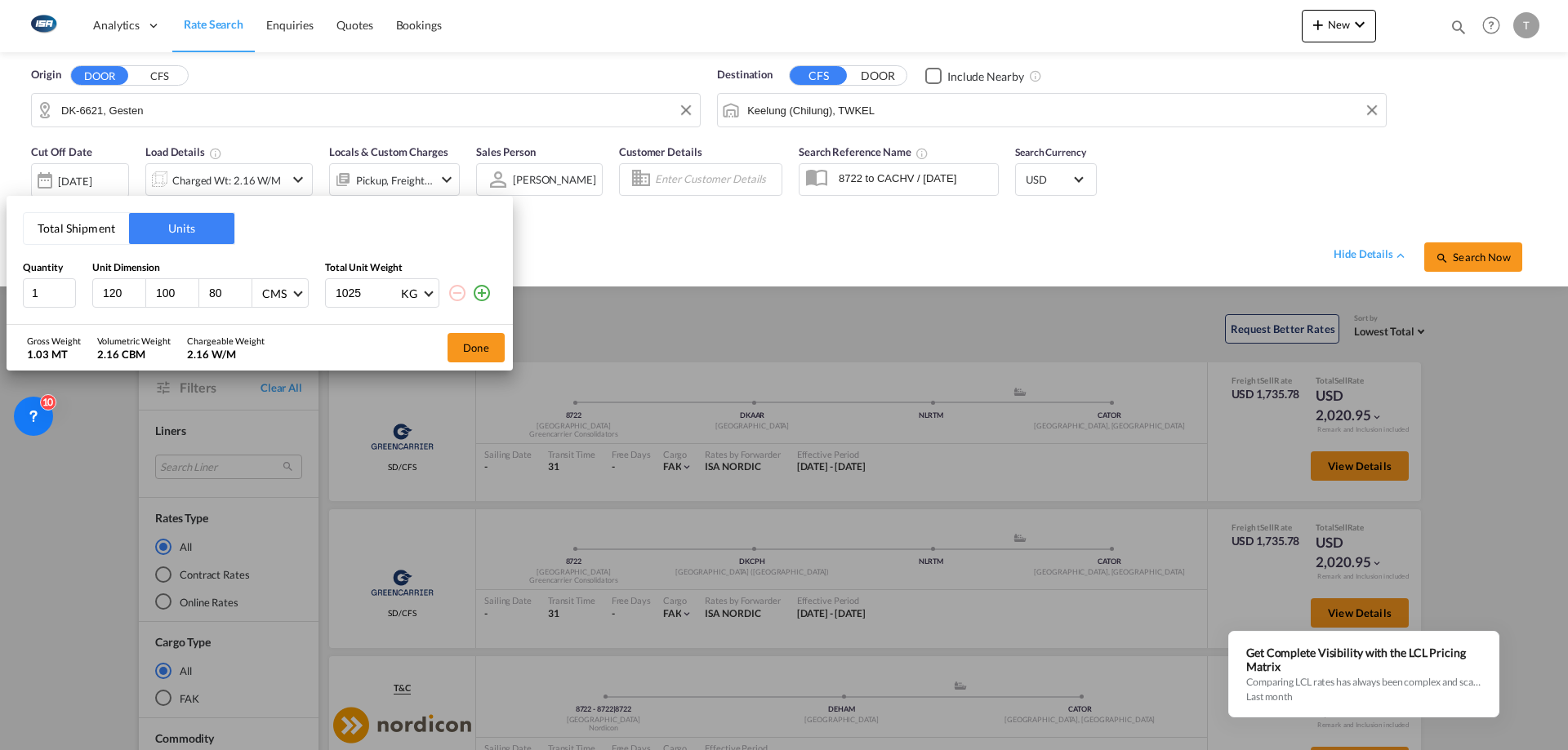
type input "80"
type input "486"
click at [464, 345] on button "Done" at bounding box center [475, 347] width 57 height 30
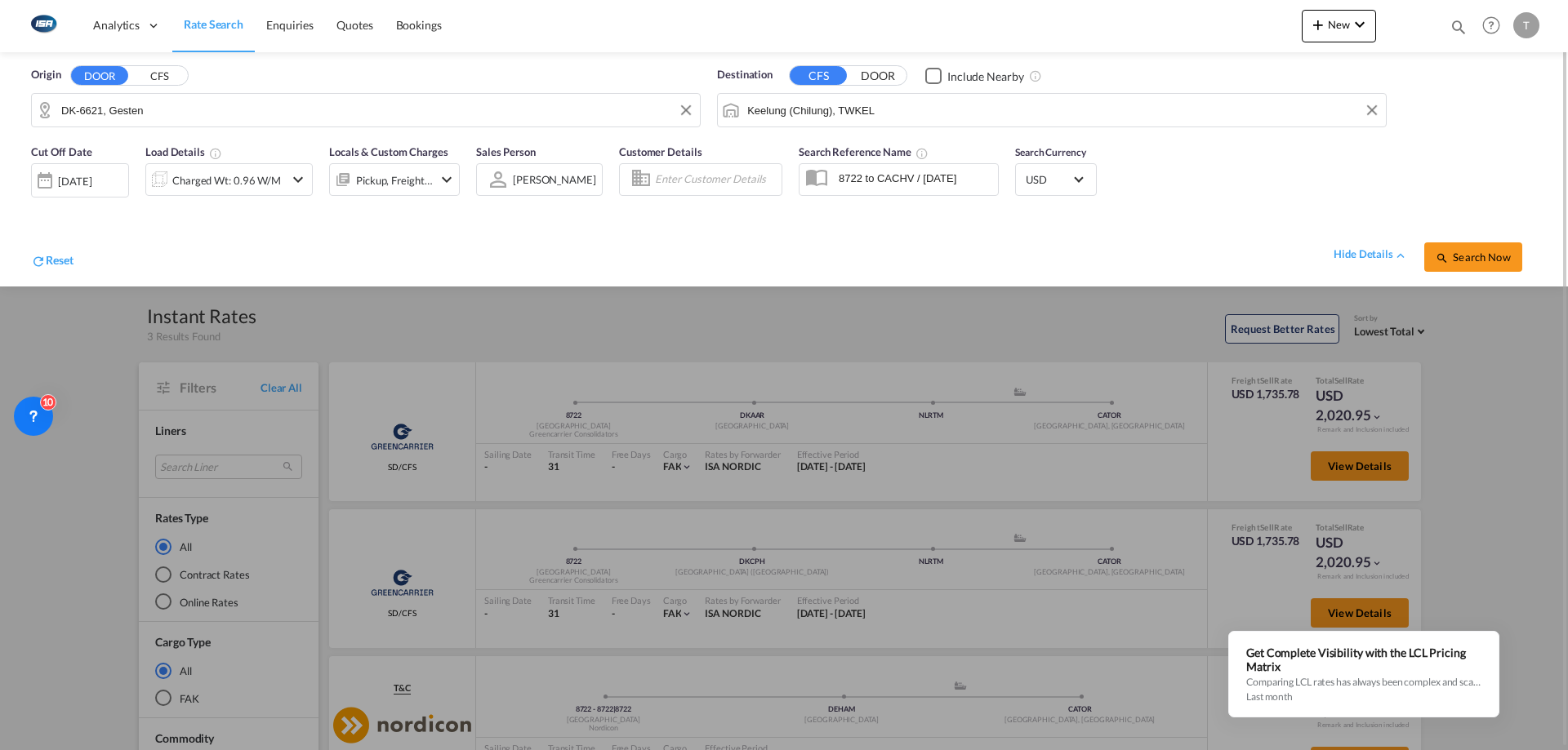
click at [389, 186] on div "Pickup, Freight +2" at bounding box center [394, 180] width 76 height 23
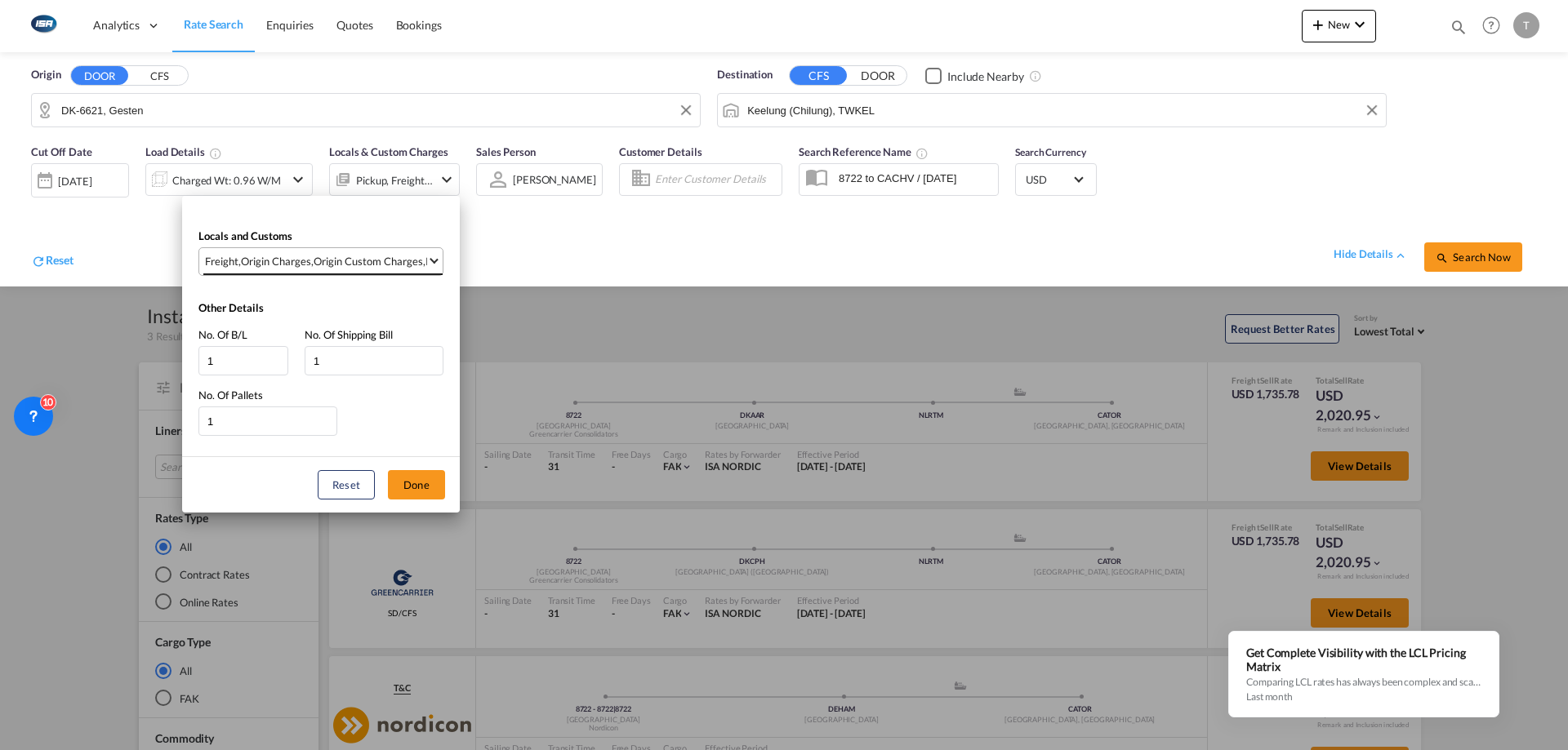
click at [382, 256] on div "Origin Custom Charges" at bounding box center [368, 260] width 110 height 14
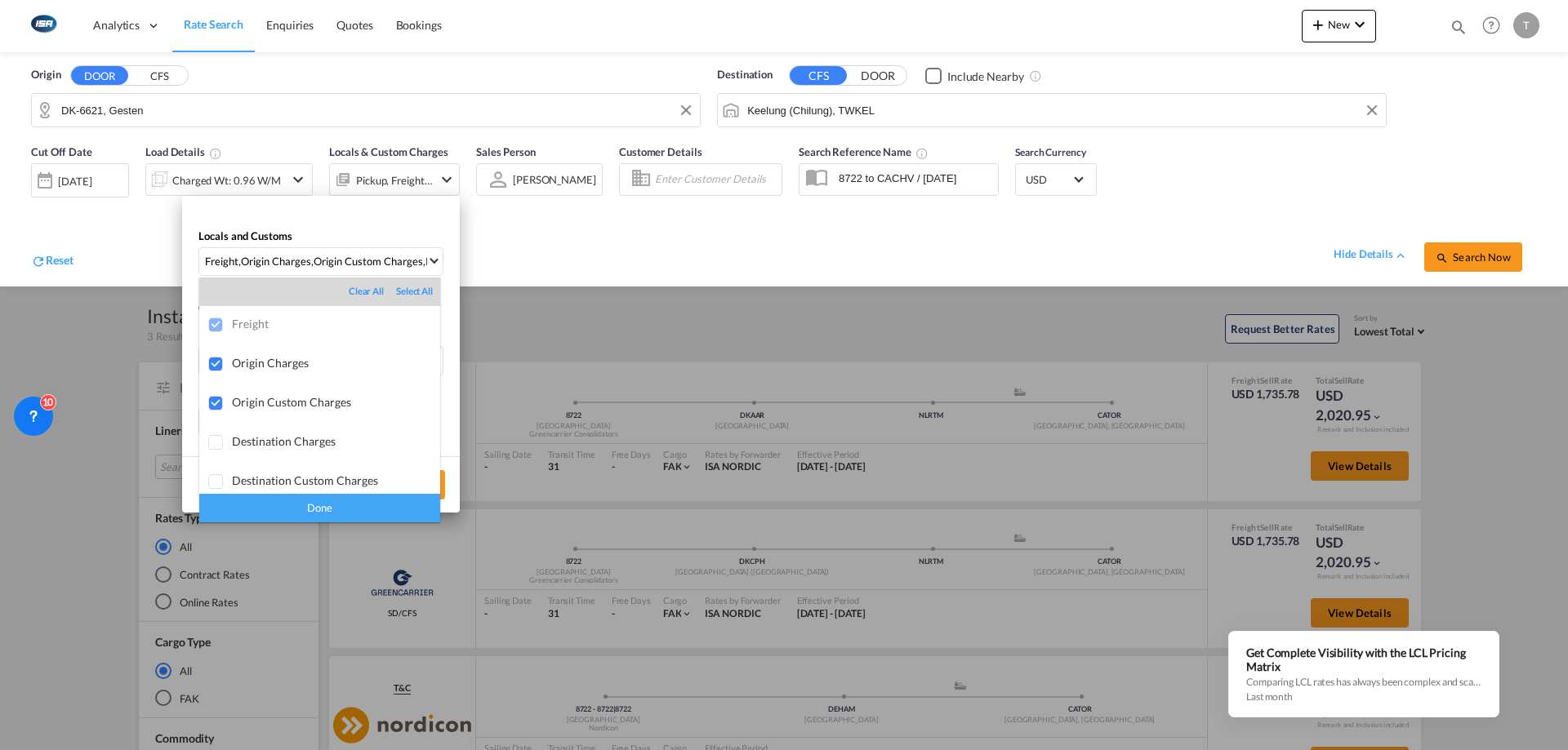
click at [301, 496] on div "Done" at bounding box center [320, 508] width 241 height 29
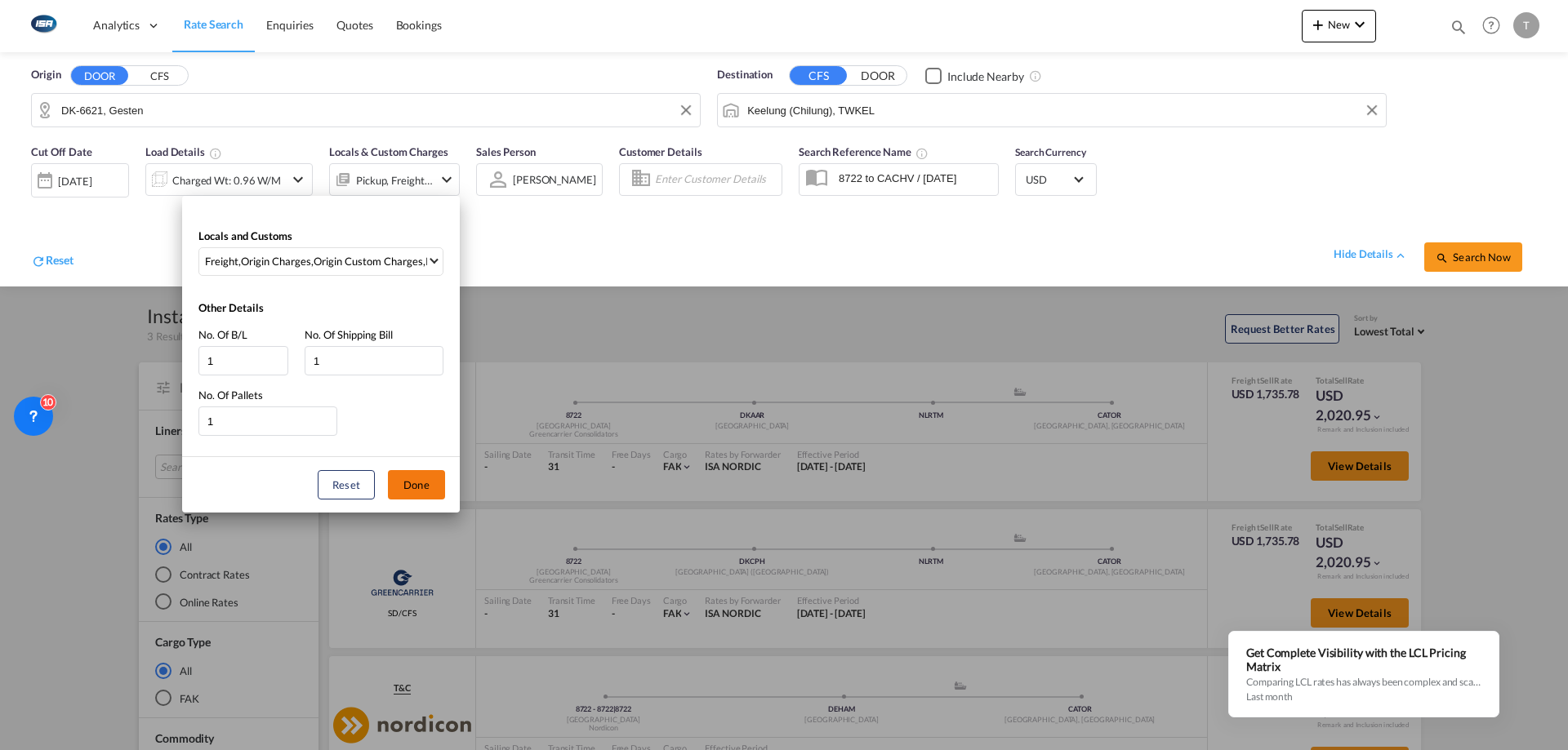
click at [413, 490] on button "Done" at bounding box center [416, 484] width 57 height 30
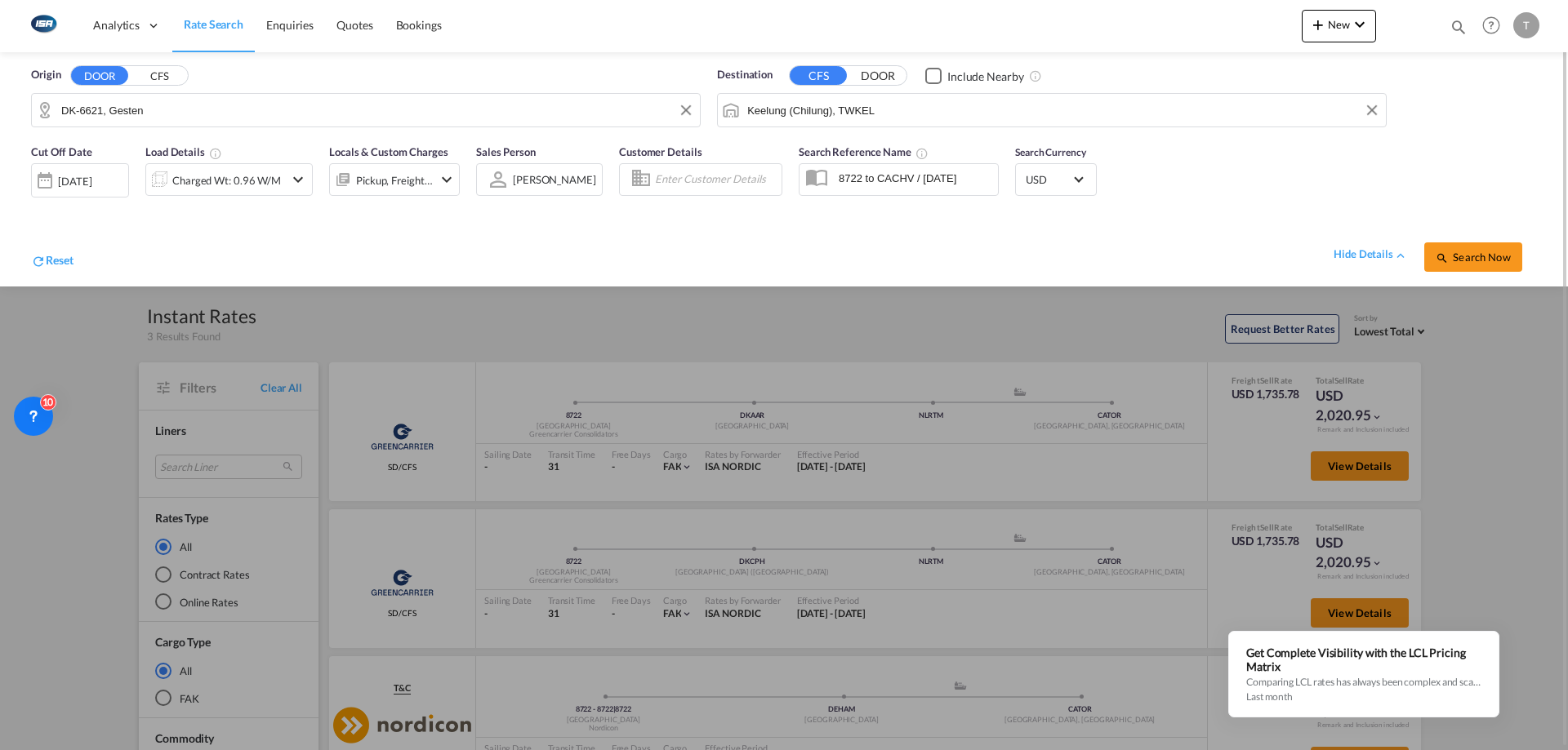
click at [1483, 257] on span "Search Now" at bounding box center [1473, 256] width 75 height 13
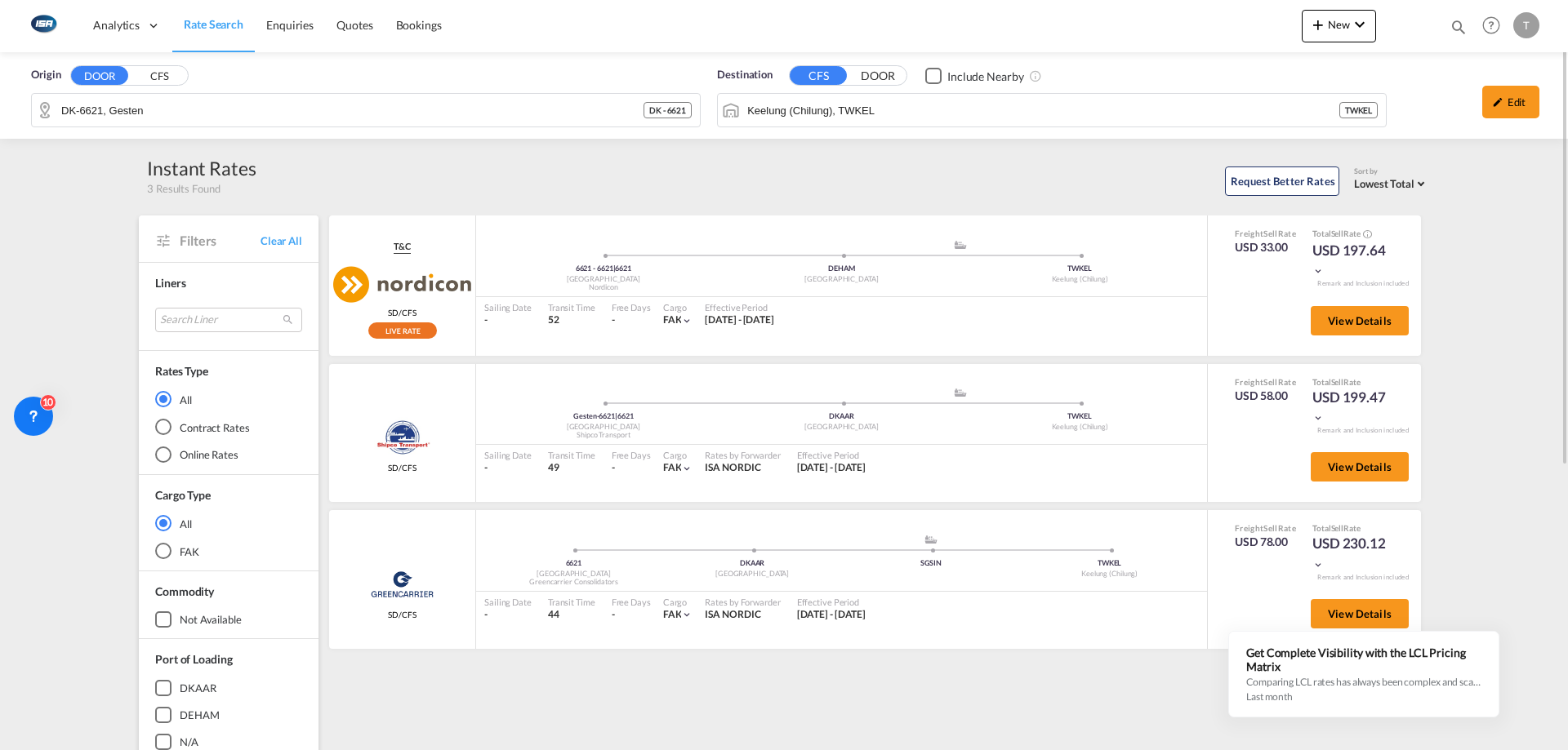
click at [941, 115] on div "Origin DOOR CFS DK-6621, Gesten DK - 6621 Destination CFS DOOR Include Nearby K…" at bounding box center [784, 96] width 1568 height 87
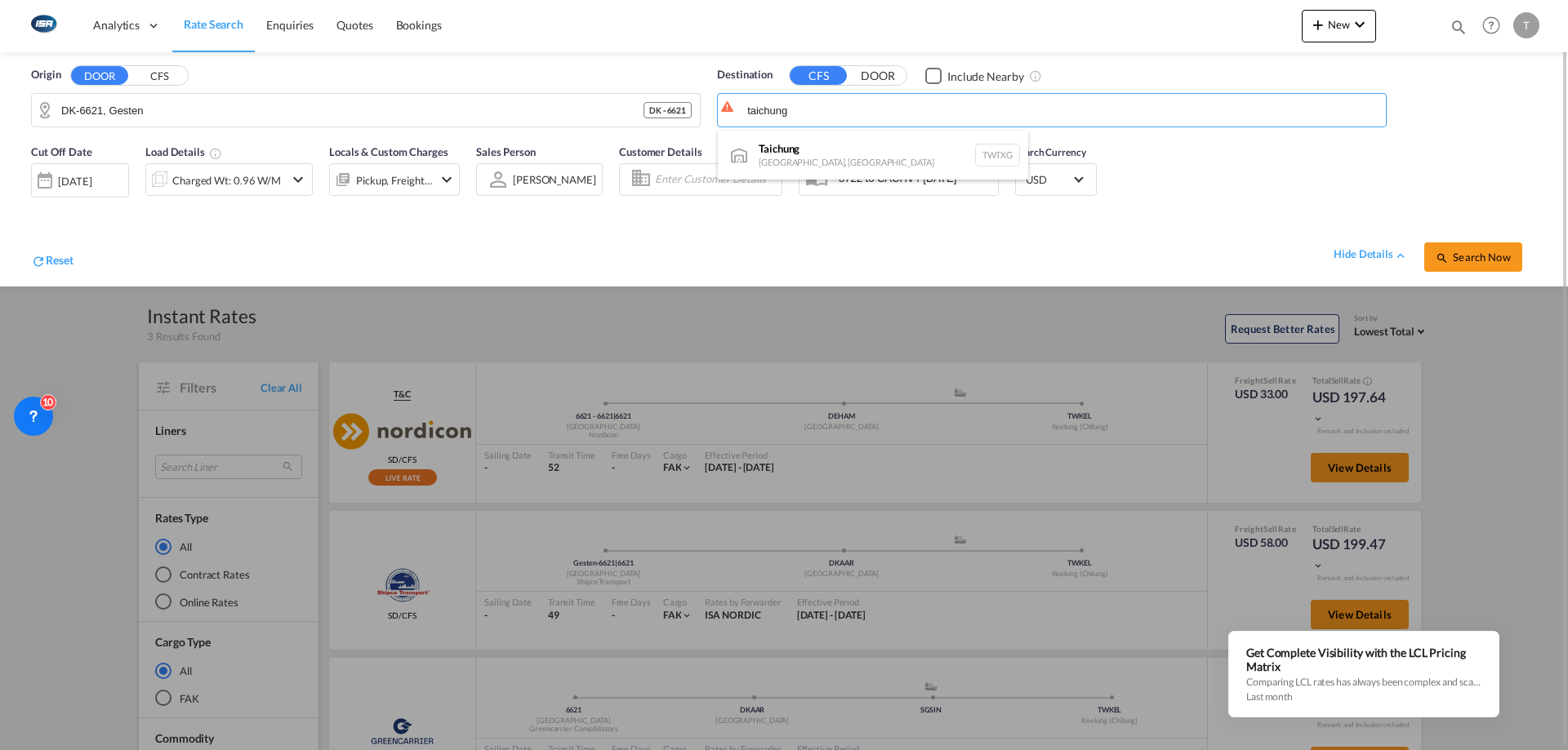
click at [860, 152] on div "Taichung Taiwan, Province of China TWTXG" at bounding box center [872, 155] width 310 height 49
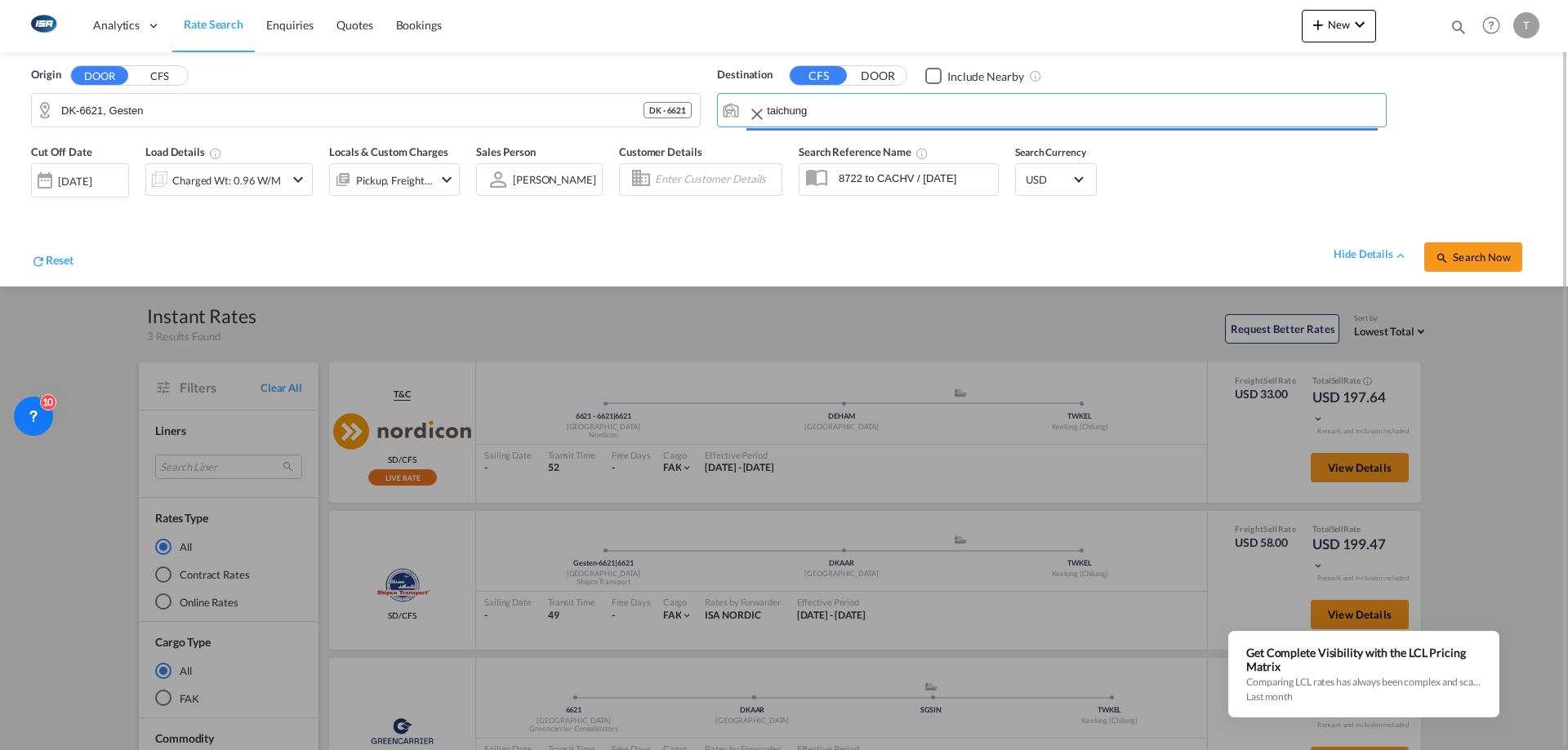
type input "Taichung, TWTXG"
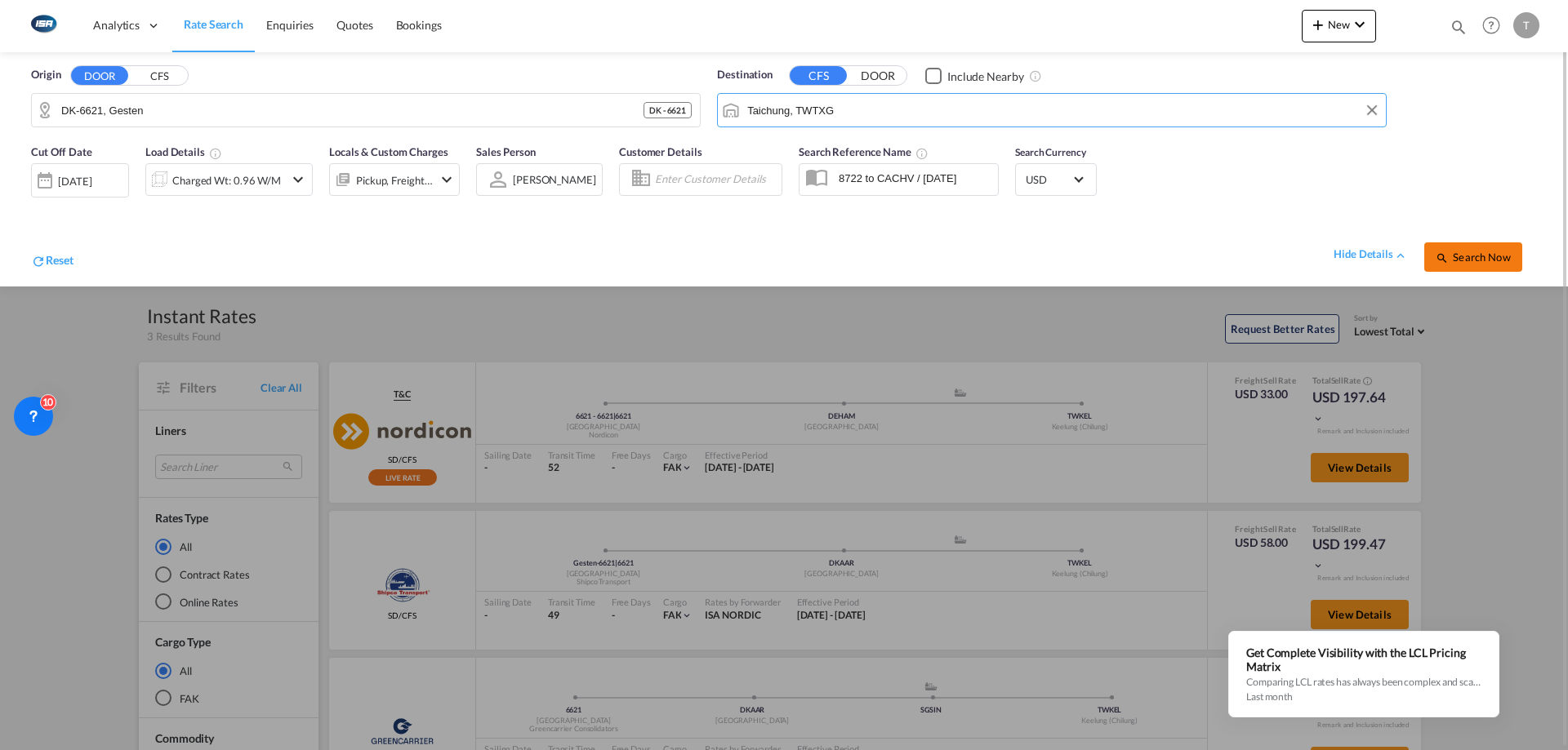
click at [1483, 264] on button "Search Now" at bounding box center [1472, 257] width 98 height 30
